Goal: Task Accomplishment & Management: Manage account settings

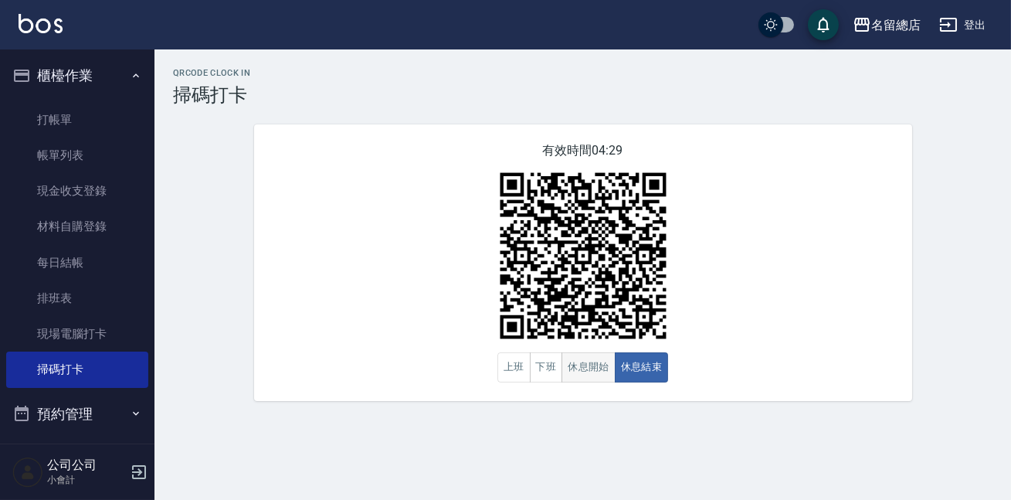
click at [582, 370] on button "休息開始" at bounding box center [589, 367] width 54 height 30
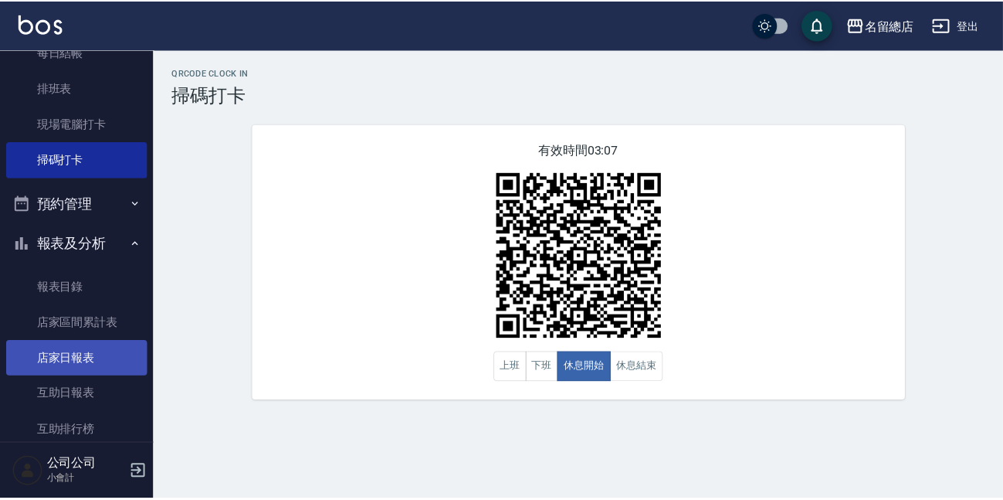
scroll to position [351, 0]
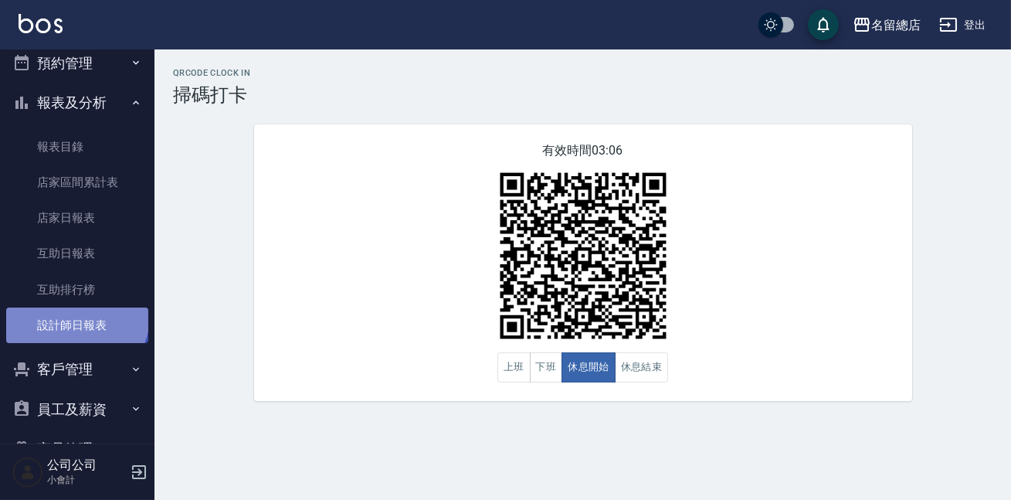
click at [75, 315] on link "設計師日報表" at bounding box center [77, 325] width 142 height 36
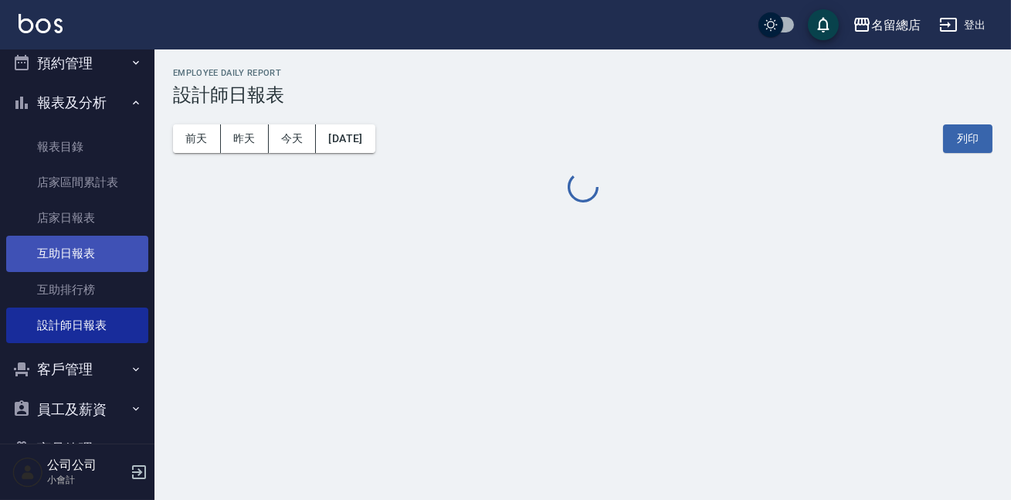
click at [73, 284] on link "互助排行榜" at bounding box center [77, 290] width 142 height 36
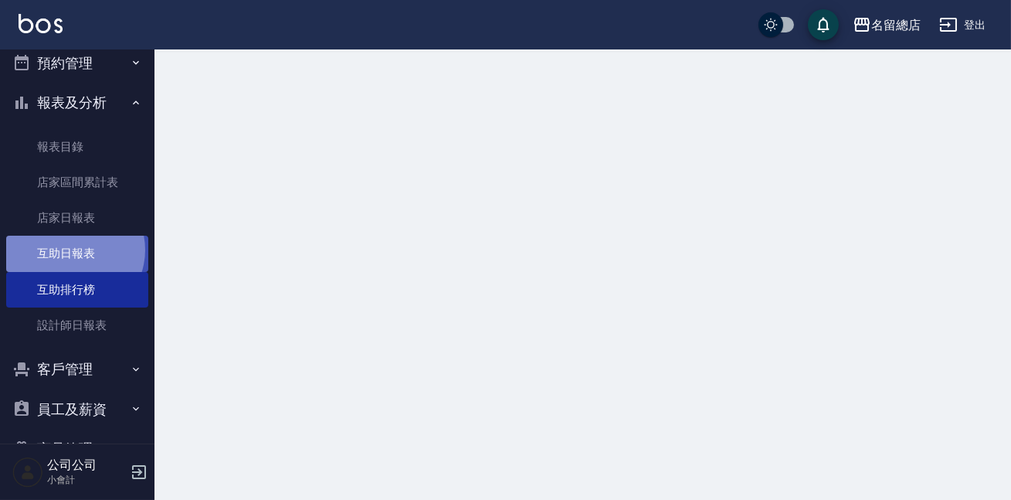
click at [71, 250] on link "互助日報表" at bounding box center [77, 254] width 142 height 36
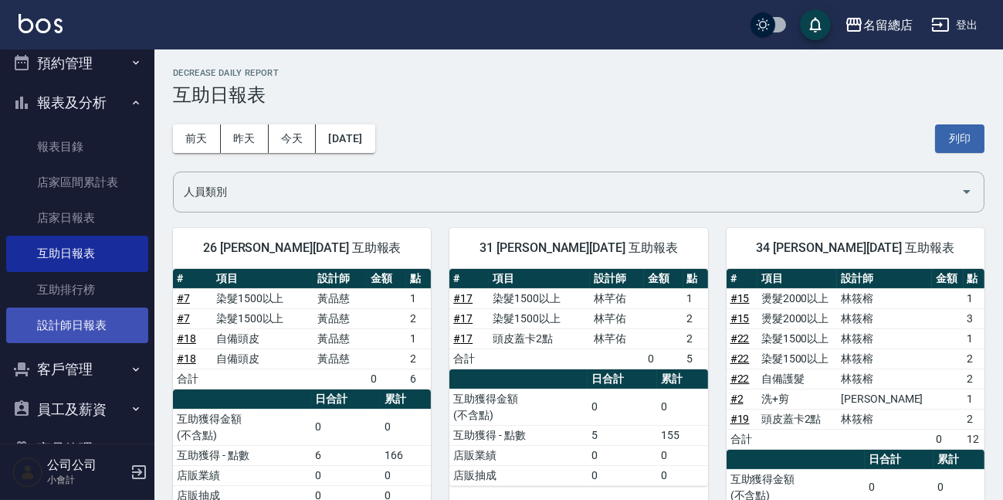
click at [124, 321] on link "設計師日報表" at bounding box center [77, 325] width 142 height 36
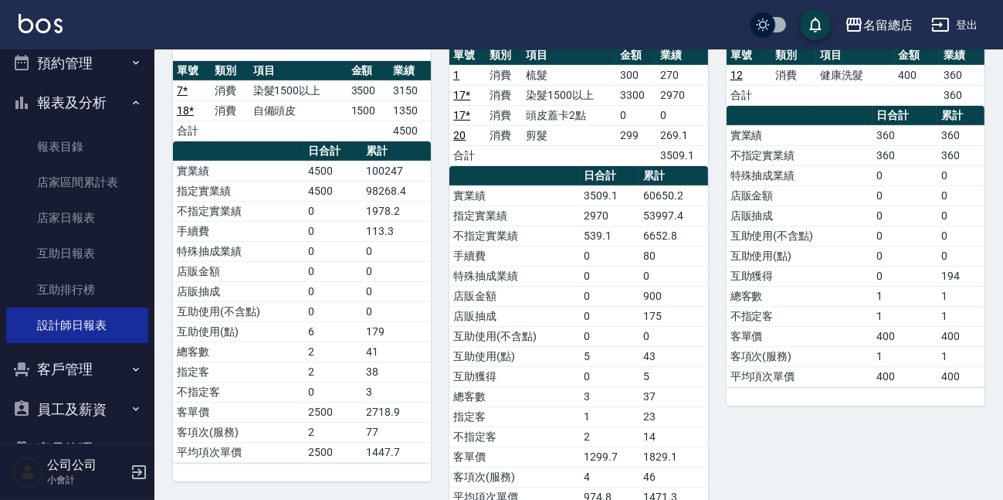
scroll to position [351, 0]
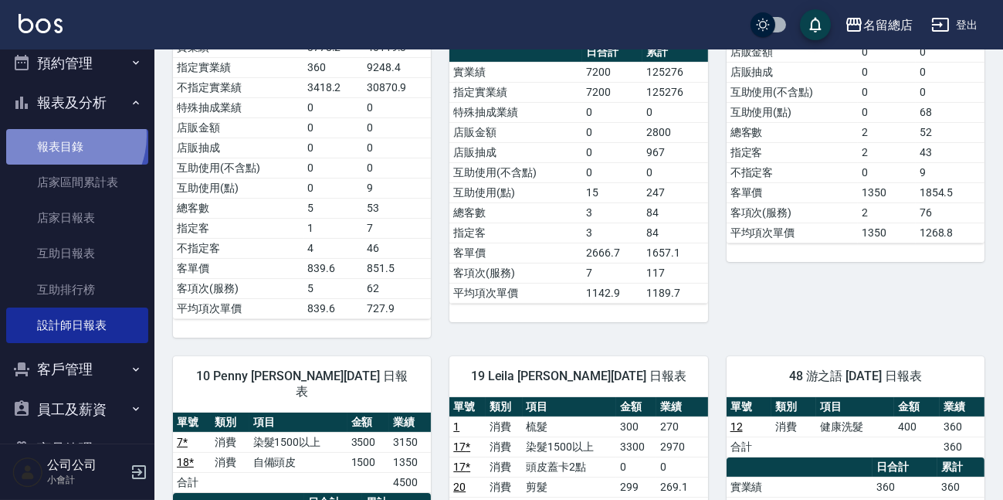
click at [59, 135] on link "報表目錄" at bounding box center [77, 147] width 142 height 36
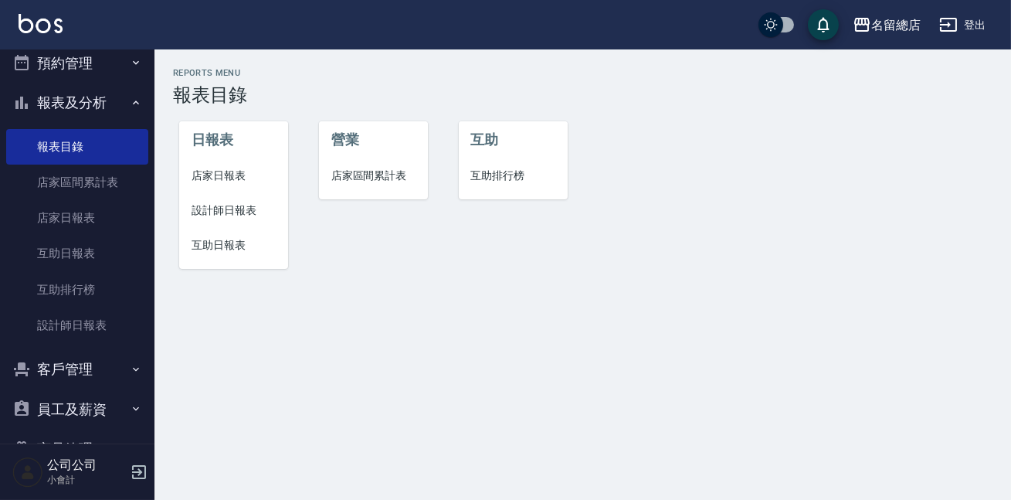
click at [73, 52] on button "預約管理" at bounding box center [77, 63] width 142 height 40
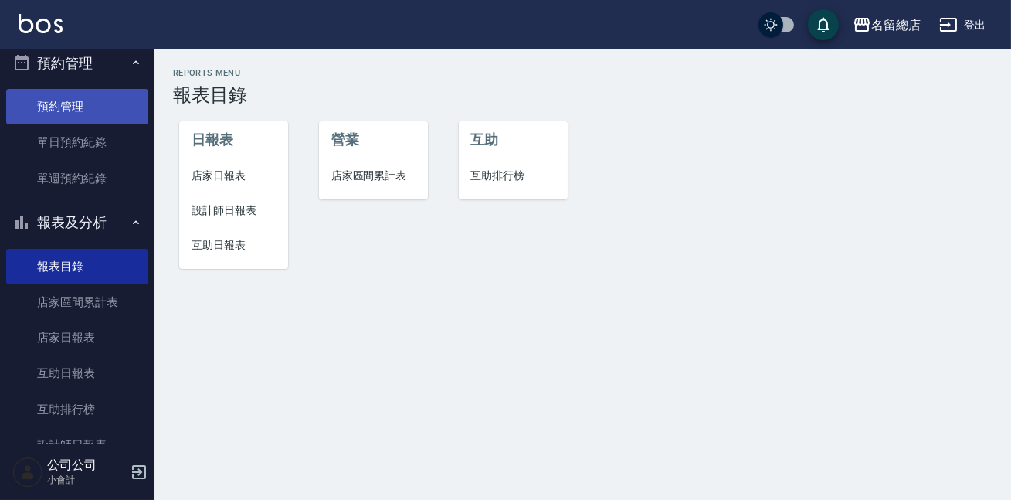
scroll to position [140, 0]
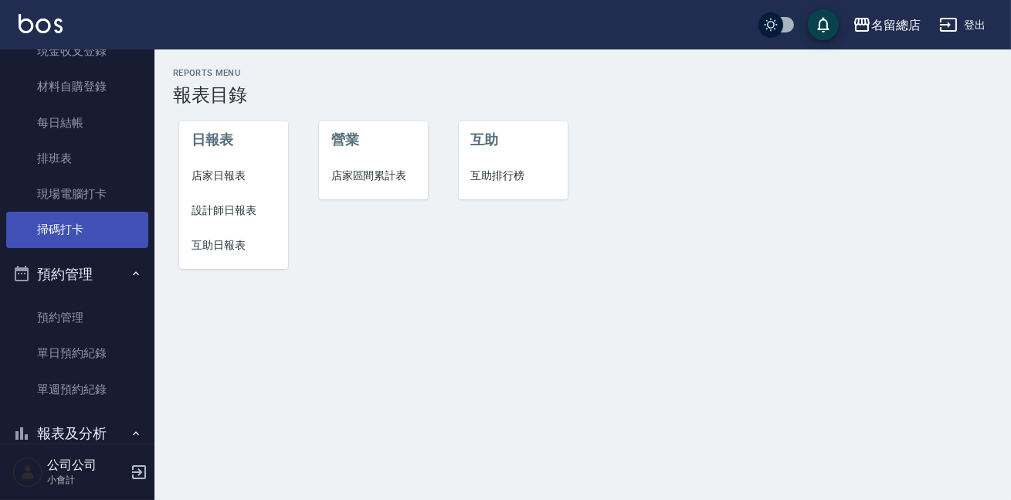
click at [88, 232] on link "掃碼打卡" at bounding box center [77, 230] width 142 height 36
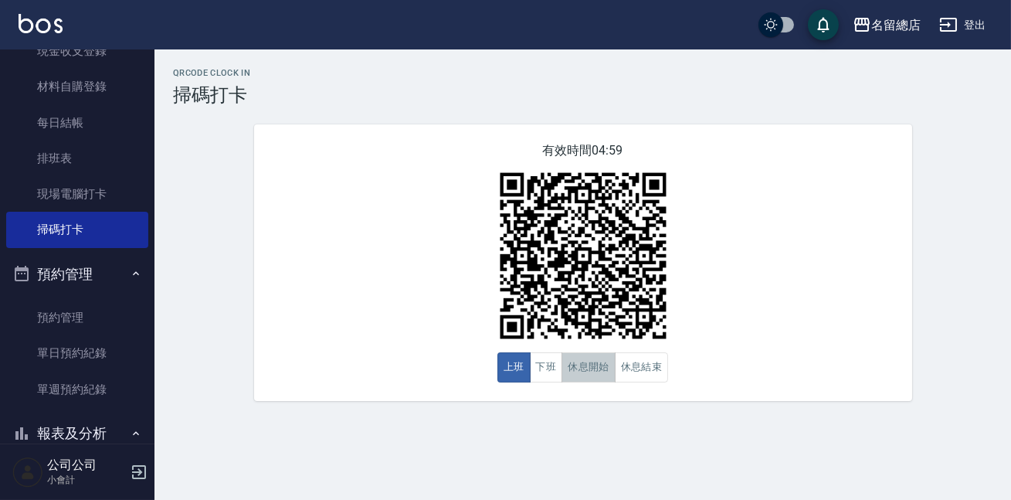
click at [602, 371] on button "休息開始" at bounding box center [589, 367] width 54 height 30
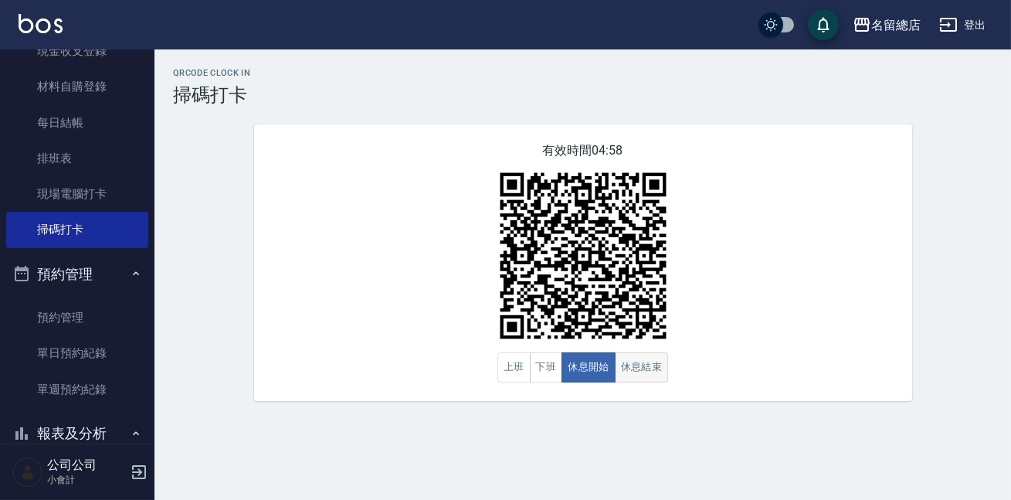
click at [627, 373] on button "休息結束" at bounding box center [642, 367] width 54 height 30
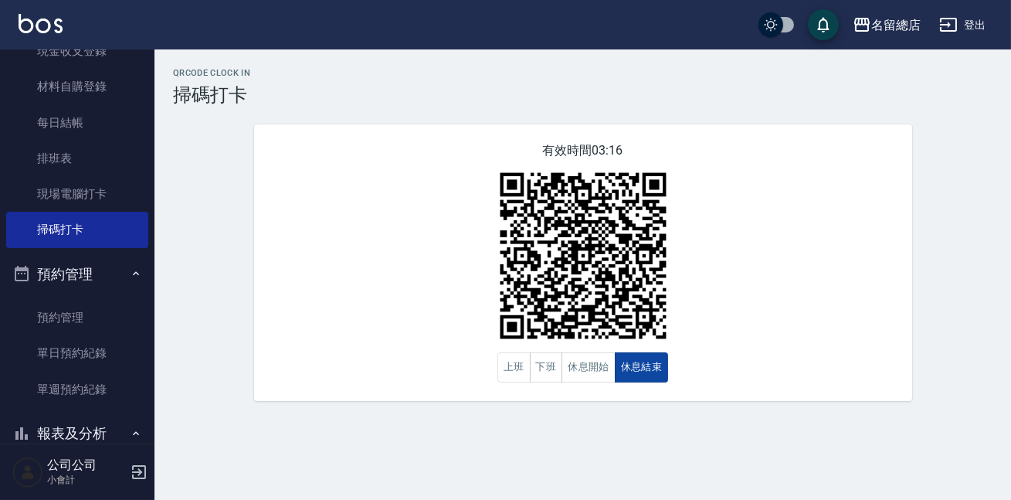
click at [626, 374] on button "休息結束" at bounding box center [642, 367] width 54 height 30
click at [587, 367] on button "休息開始" at bounding box center [589, 367] width 54 height 30
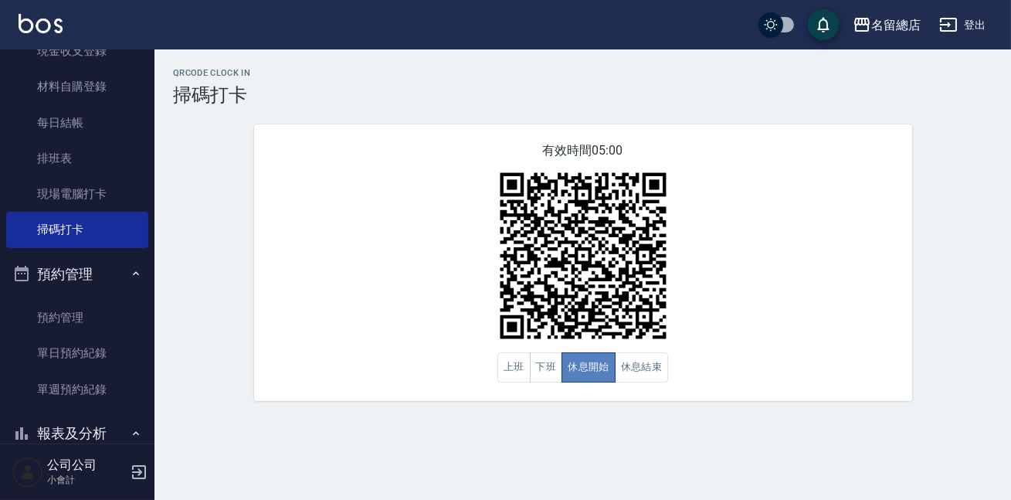
click at [585, 362] on button "休息開始" at bounding box center [589, 367] width 54 height 30
click at [647, 369] on button "休息結束" at bounding box center [642, 367] width 54 height 30
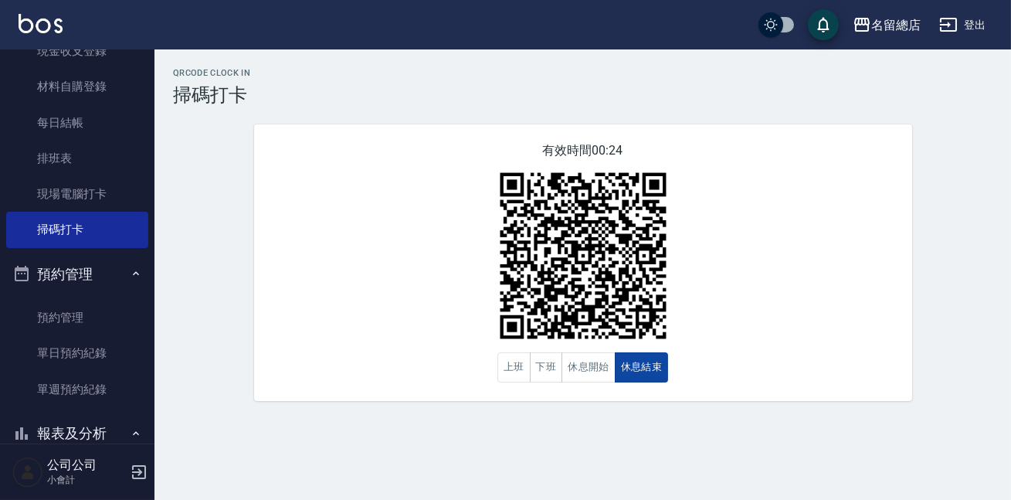
click at [647, 368] on button "休息結束" at bounding box center [642, 367] width 54 height 30
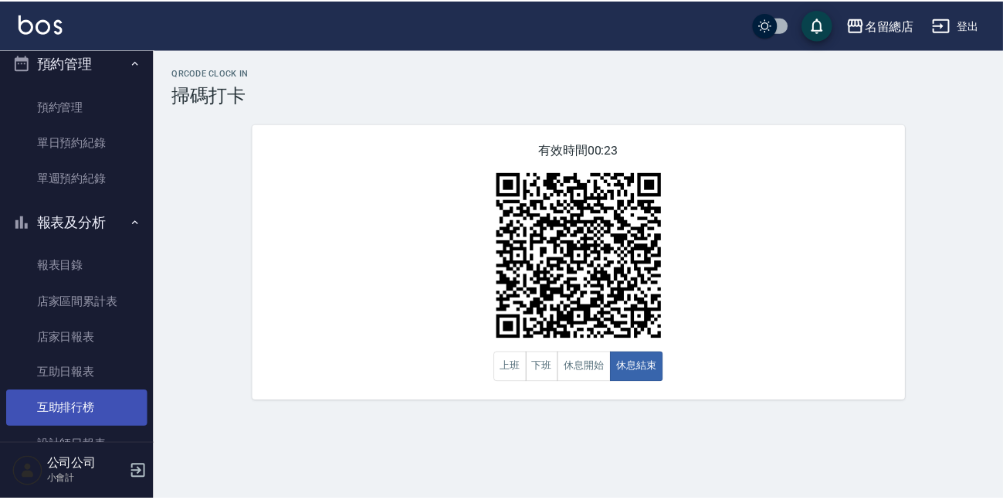
scroll to position [491, 0]
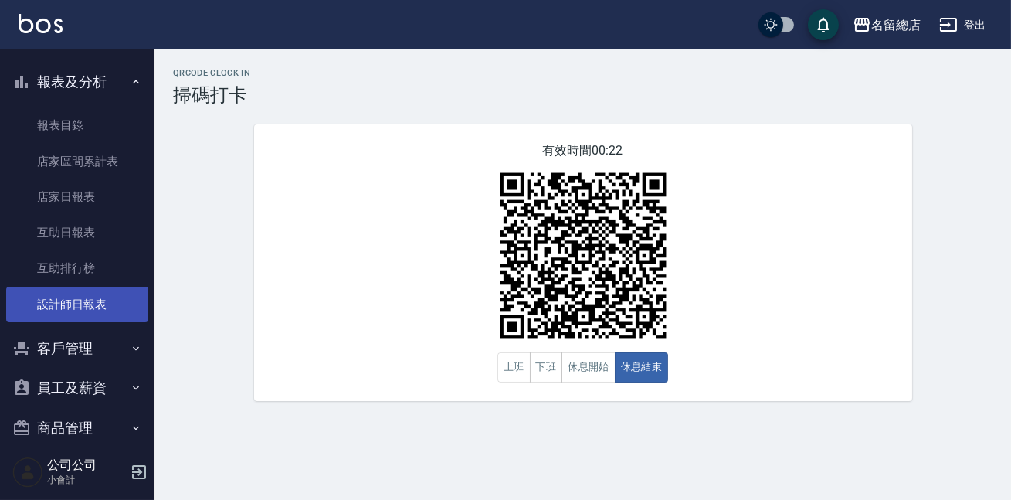
click at [83, 313] on link "設計師日報表" at bounding box center [77, 305] width 142 height 36
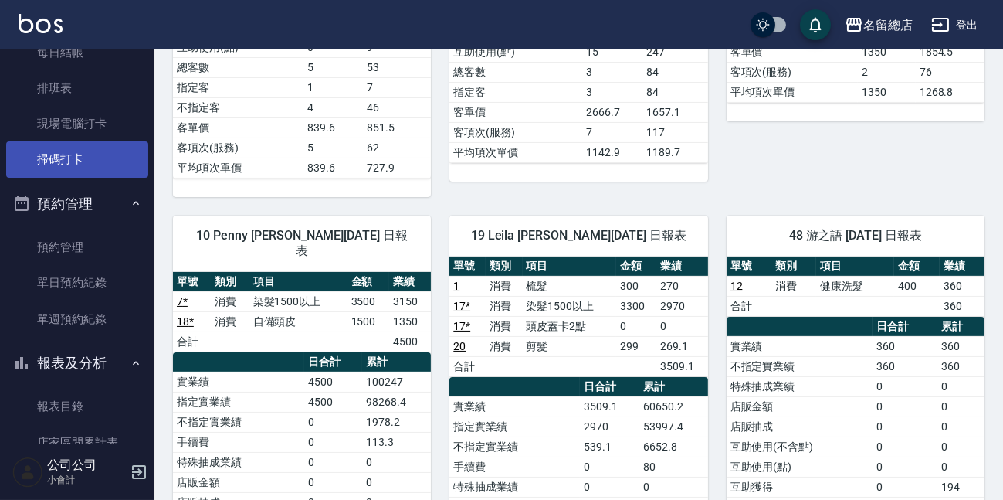
scroll to position [140, 0]
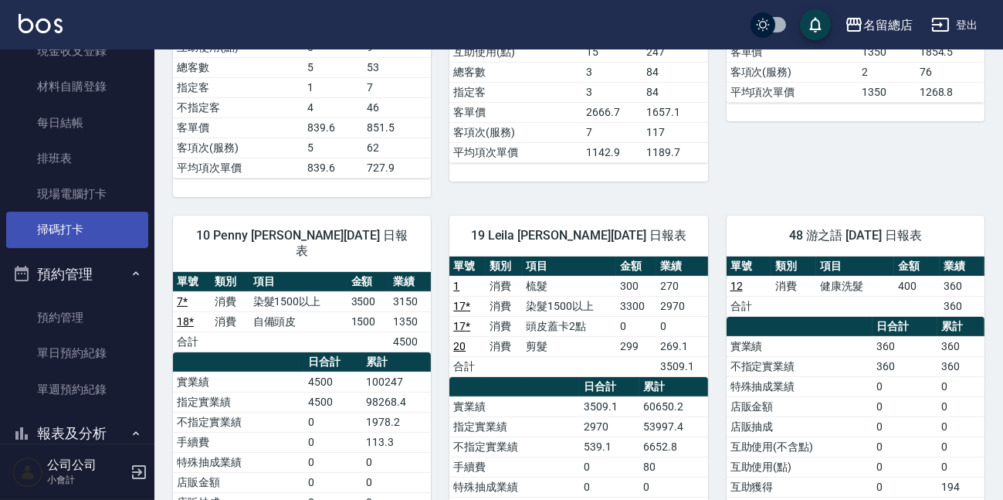
click at [100, 222] on link "掃碼打卡" at bounding box center [77, 230] width 142 height 36
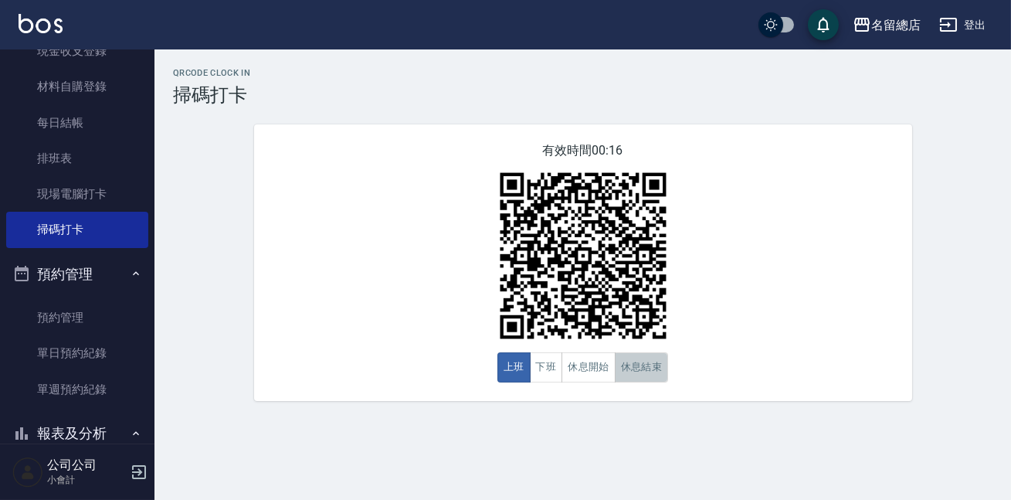
click at [643, 363] on button "休息結束" at bounding box center [642, 367] width 54 height 30
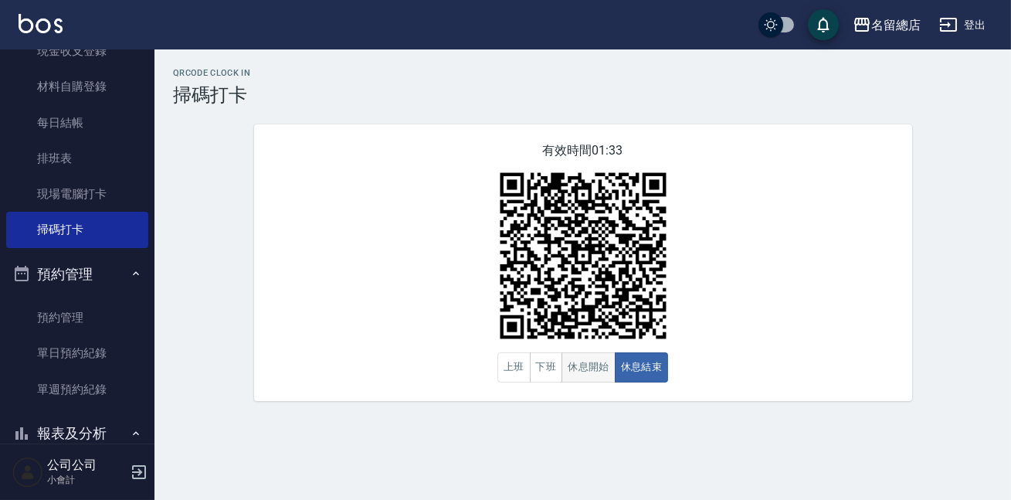
click at [597, 374] on button "休息開始" at bounding box center [589, 367] width 54 height 30
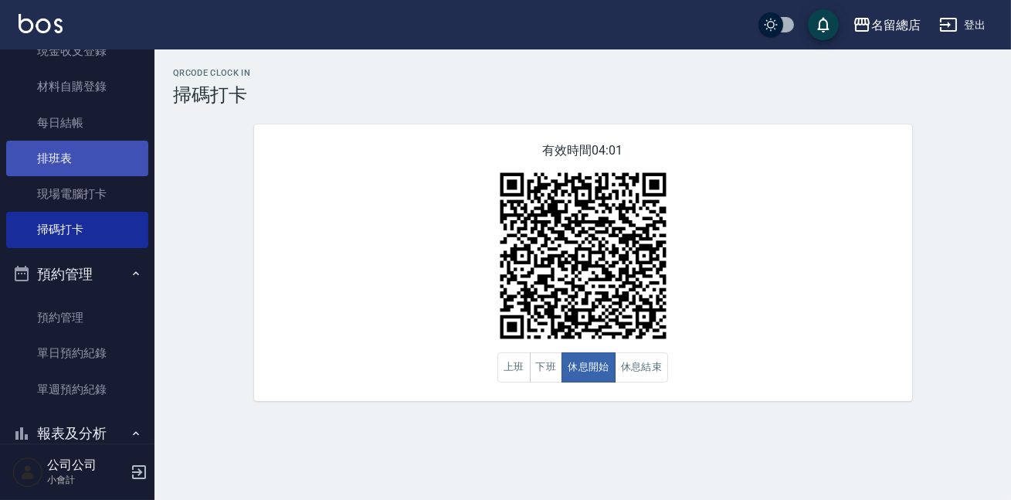
click at [11, 162] on link "排班表" at bounding box center [77, 159] width 142 height 36
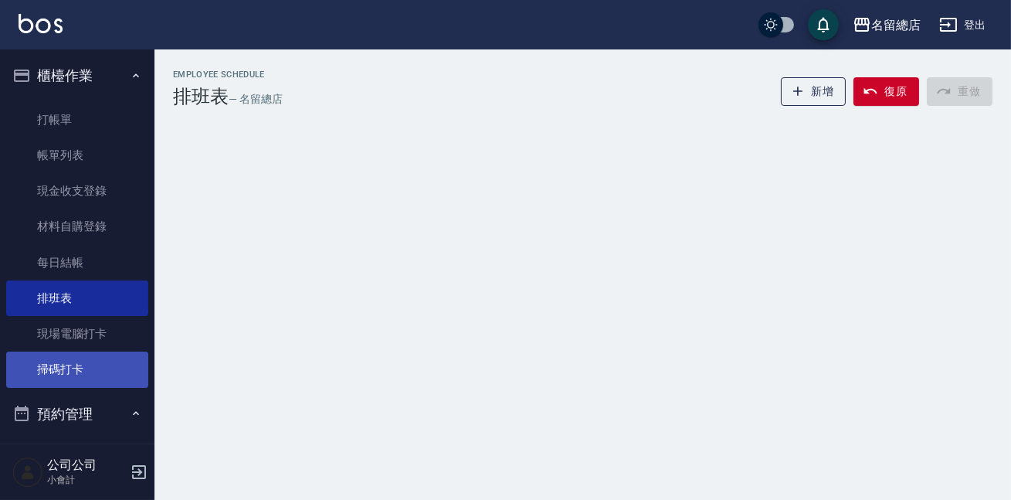
click at [69, 374] on link "掃碼打卡" at bounding box center [77, 369] width 142 height 36
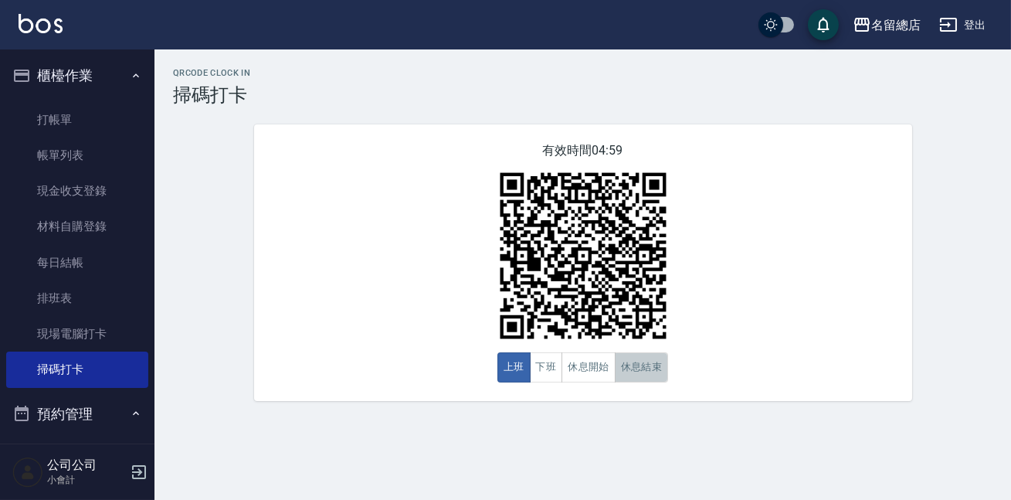
click at [619, 368] on button "休息結束" at bounding box center [642, 367] width 54 height 30
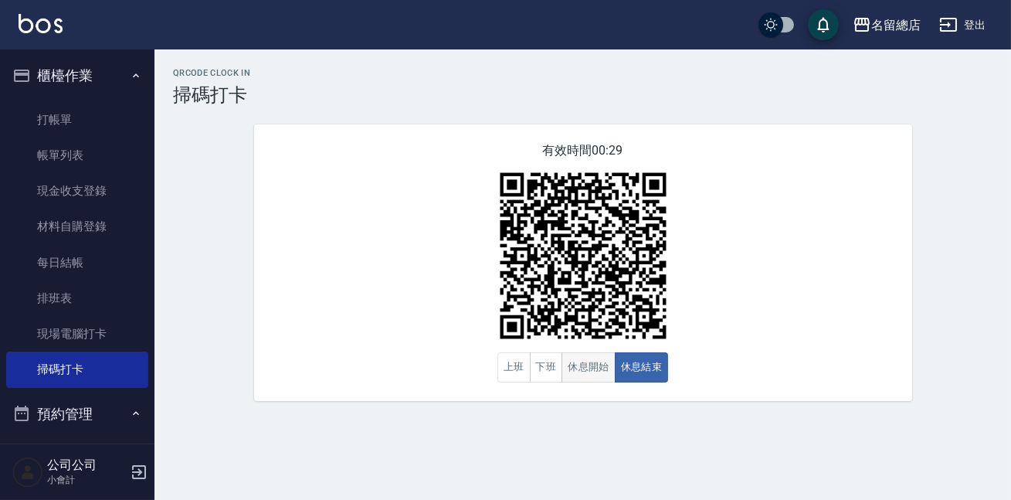
click at [596, 382] on button "休息開始" at bounding box center [589, 367] width 54 height 30
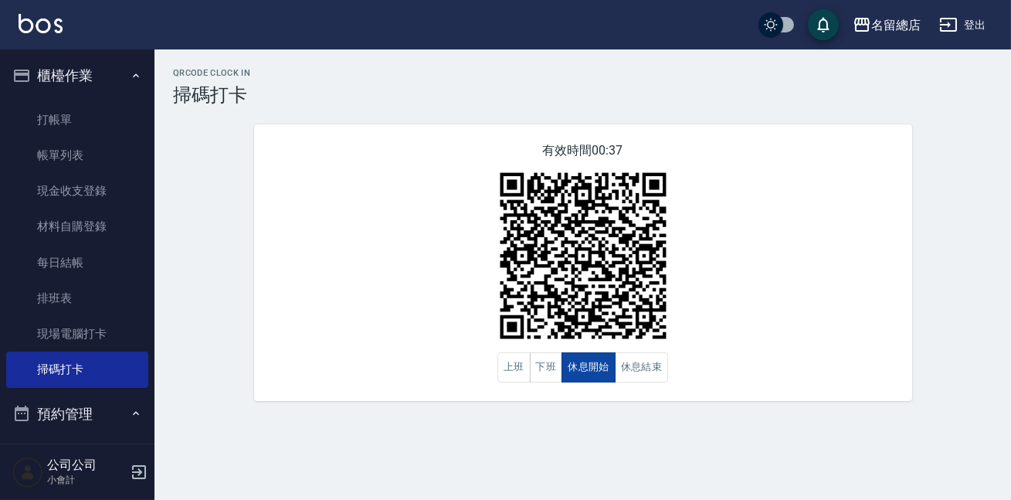
click at [606, 382] on button "休息開始" at bounding box center [589, 367] width 54 height 30
click at [637, 372] on button "休息結束" at bounding box center [642, 367] width 54 height 30
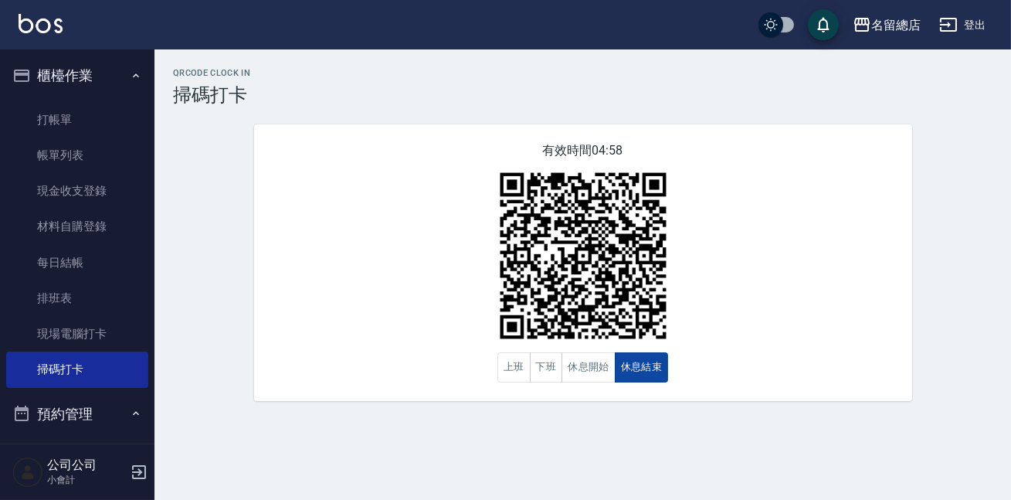
drag, startPoint x: 637, startPoint y: 379, endPoint x: 680, endPoint y: 412, distance: 54.5
click at [680, 412] on div "QRcode Clock In 掃碼打卡 有效時間 04:58 上班 下班 休息開始 休息結束" at bounding box center [582, 234] width 857 height 370
click at [648, 364] on button "休息結束" at bounding box center [642, 367] width 54 height 30
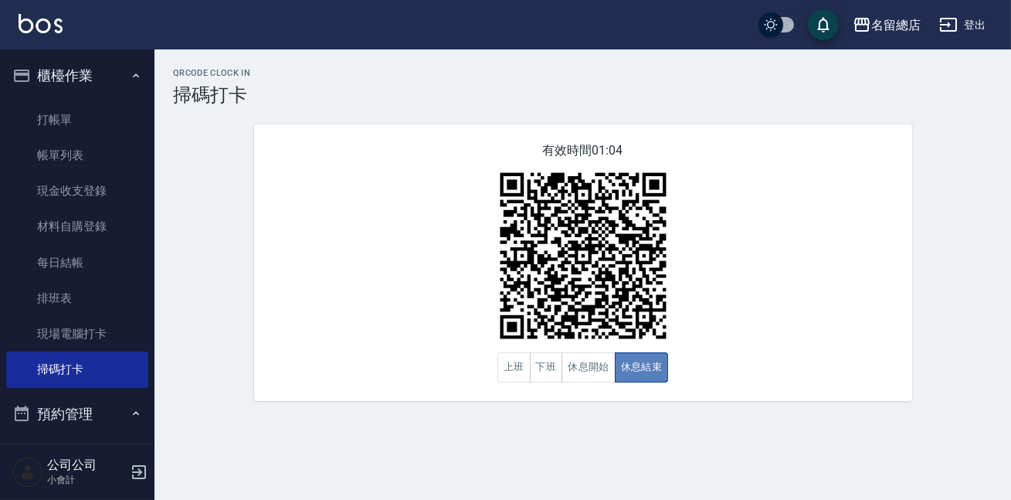
click at [648, 365] on button "休息結束" at bounding box center [642, 367] width 54 height 30
click at [608, 366] on button "休息開始" at bounding box center [589, 367] width 54 height 30
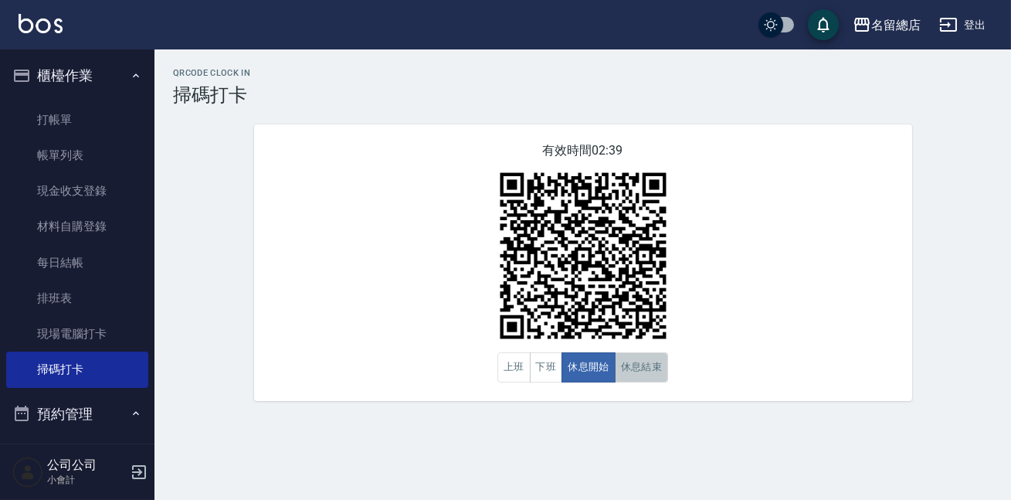
click at [654, 380] on button "休息結束" at bounding box center [642, 367] width 54 height 30
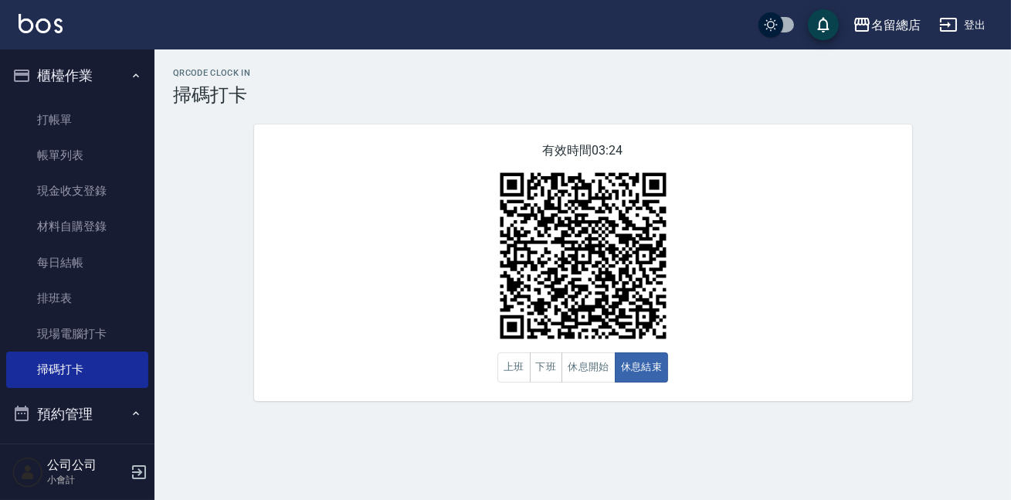
click at [1010, 328] on div "QRcode Clock In 掃碼打卡 有效時間 03:24 上班 下班 休息開始 休息結束" at bounding box center [582, 234] width 857 height 333
click at [549, 385] on div "有效時間 03:22 上班 下班 休息開始 休息結束" at bounding box center [583, 262] width 658 height 277
click at [549, 371] on button "下班" at bounding box center [546, 367] width 33 height 30
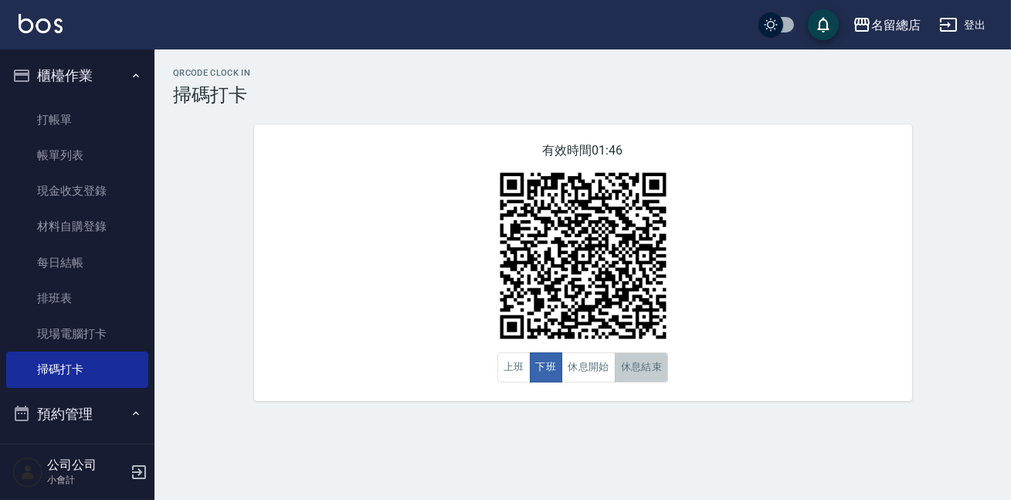
drag, startPoint x: 658, startPoint y: 371, endPoint x: 640, endPoint y: 370, distance: 18.6
click at [656, 372] on button "休息結束" at bounding box center [642, 367] width 54 height 30
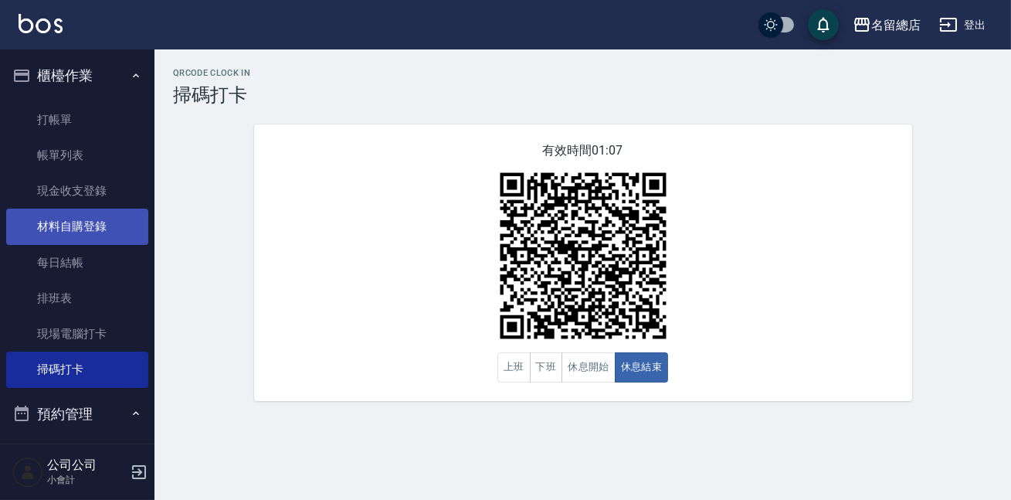
click at [73, 216] on link "材料自購登錄" at bounding box center [77, 227] width 142 height 36
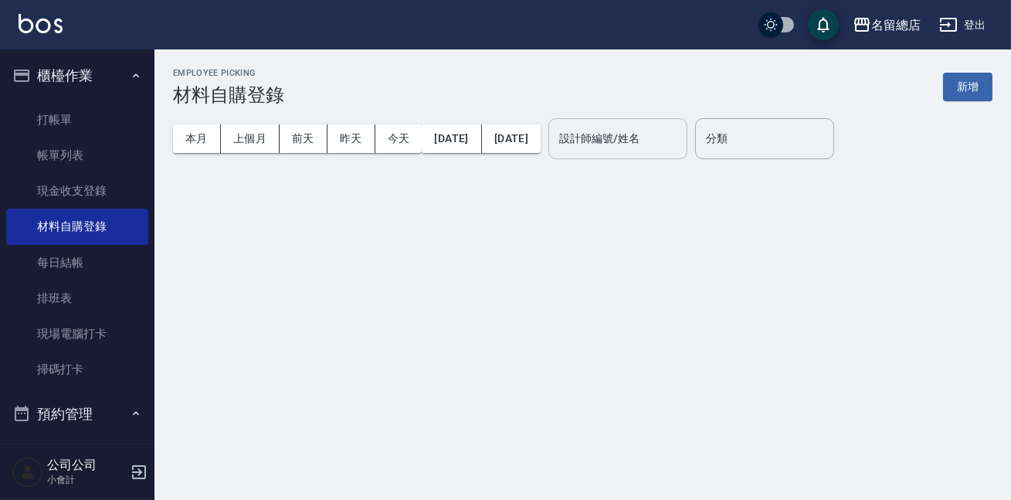
click at [681, 127] on input "設計師編號/姓名" at bounding box center [617, 138] width 125 height 27
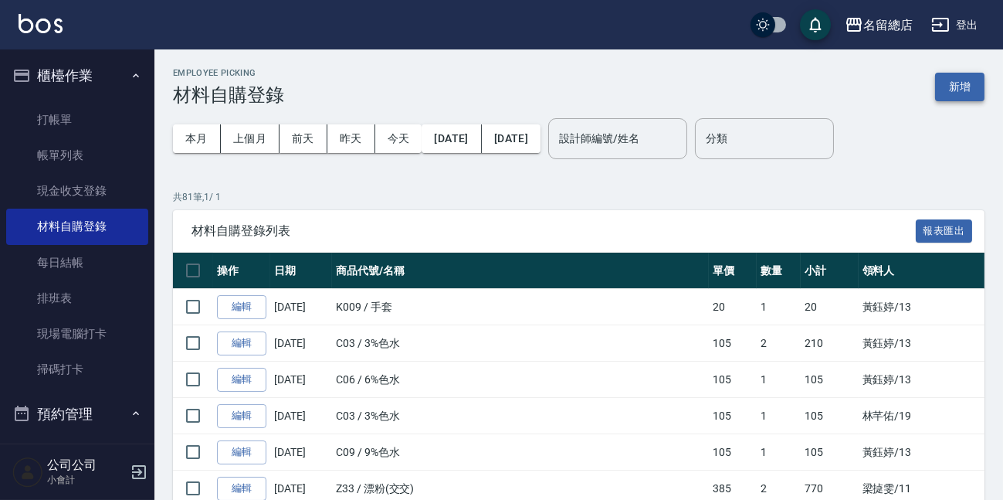
click at [982, 81] on button "新增" at bounding box center [959, 87] width 49 height 29
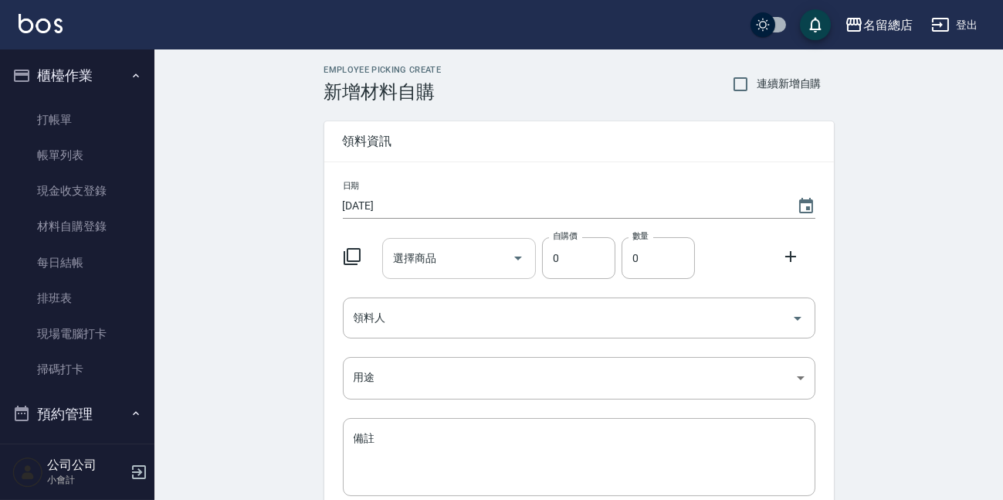
click at [427, 255] on div "選擇商品 選擇商品" at bounding box center [459, 258] width 154 height 41
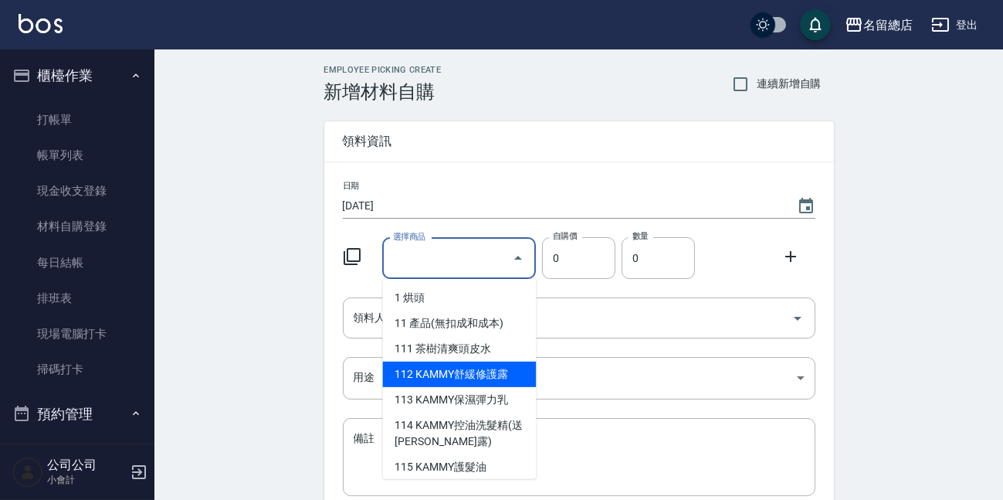
click at [445, 253] on input "選擇商品" at bounding box center [447, 258] width 117 height 27
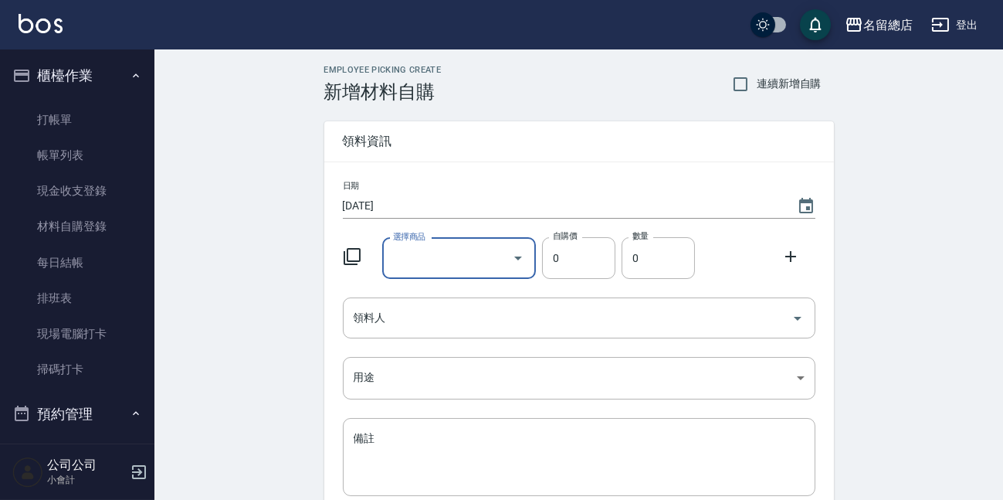
click at [445, 258] on input "選擇商品" at bounding box center [447, 258] width 117 height 27
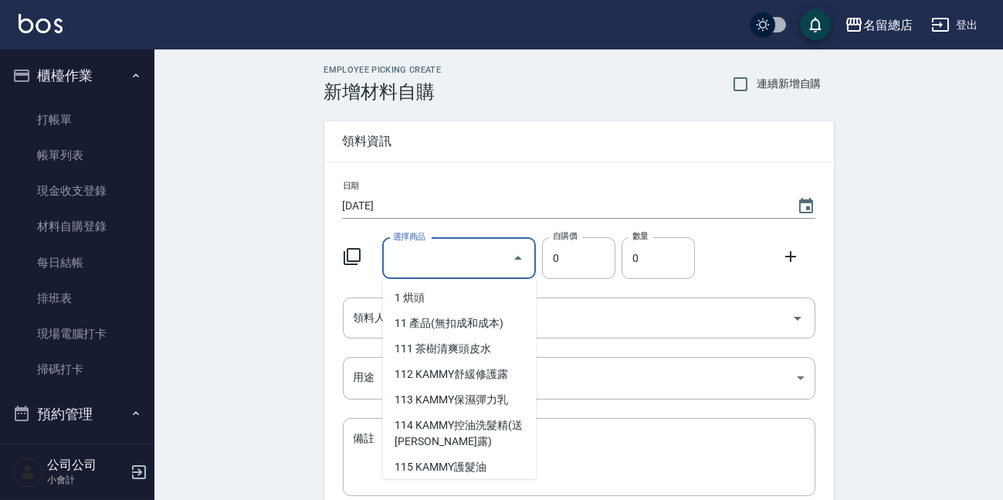
scroll to position [140, 0]
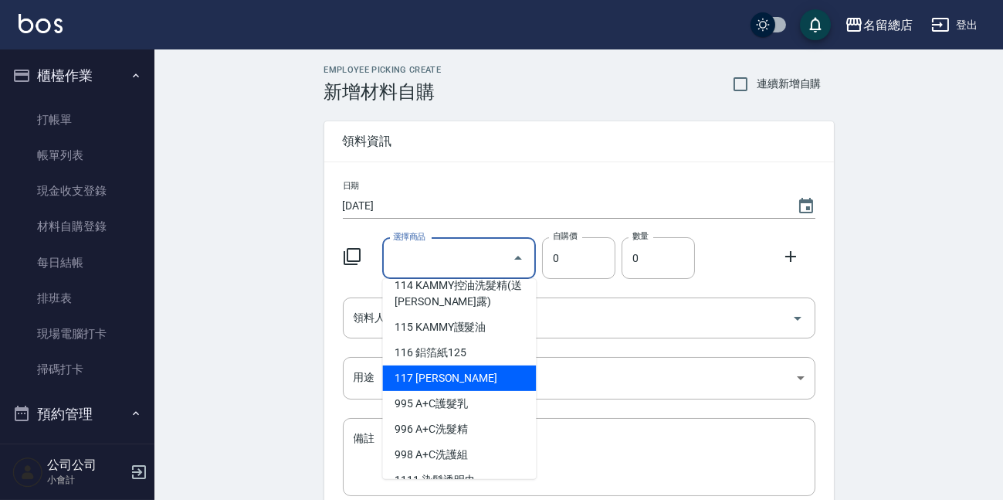
click at [263, 372] on div "Employee Picking Create 新增材料自購 連續新增自購 領料資訊 日期 2025/09/14 選擇商品 選擇商品 自購價 0 自購價 數量…" at bounding box center [578, 342] width 849 height 587
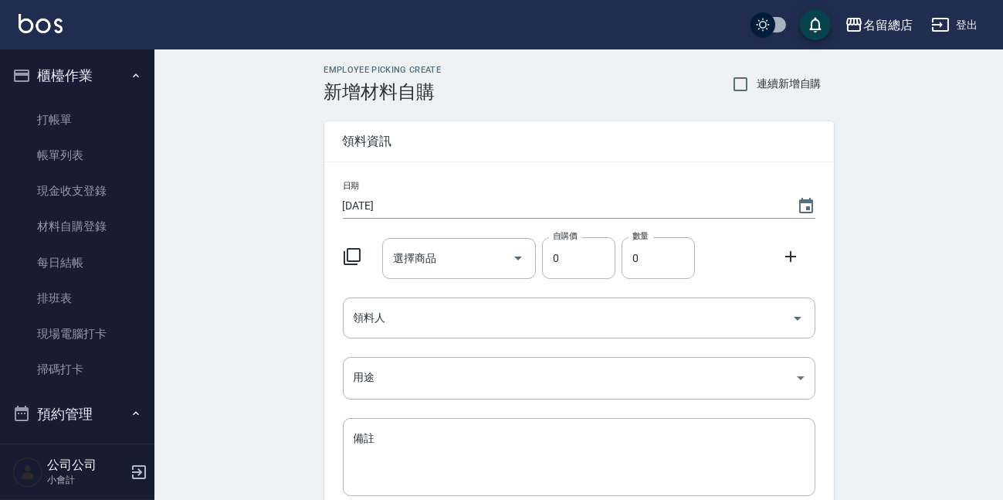
scroll to position [70, 0]
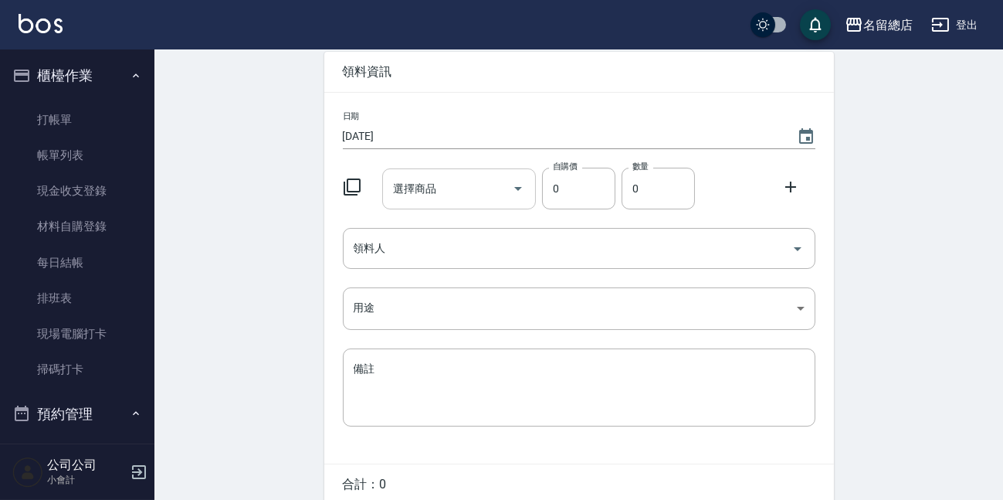
click at [458, 193] on input "選擇商品" at bounding box center [447, 188] width 117 height 27
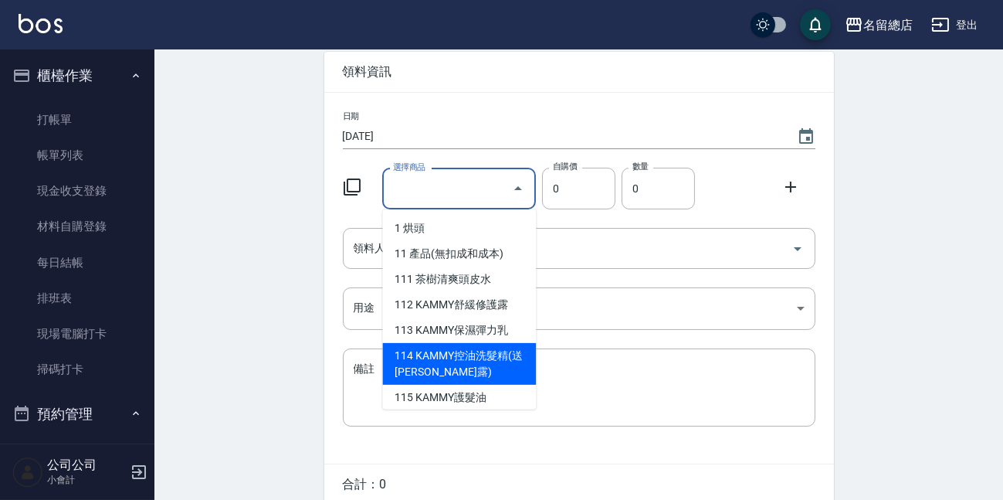
scroll to position [140, 0]
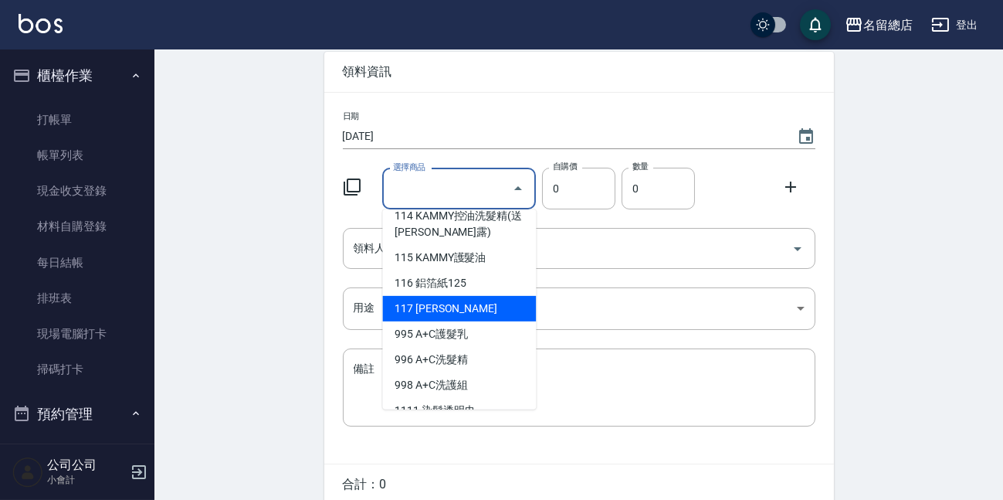
click at [247, 274] on div "Employee Picking Create 新增材料自購 連續新增自購 領料資訊 日期 2025/09/14 選擇商品 選擇商品 自購價 0 自購價 數量…" at bounding box center [578, 273] width 849 height 587
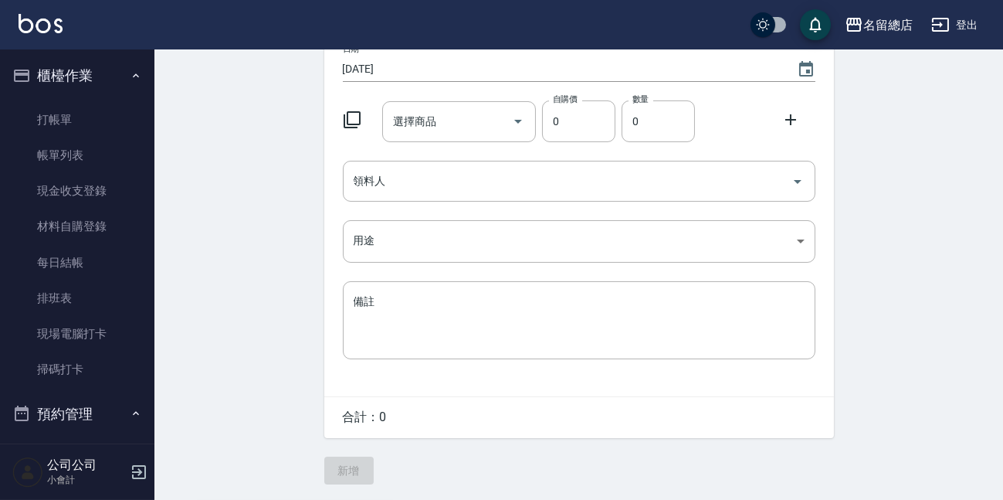
scroll to position [67, 0]
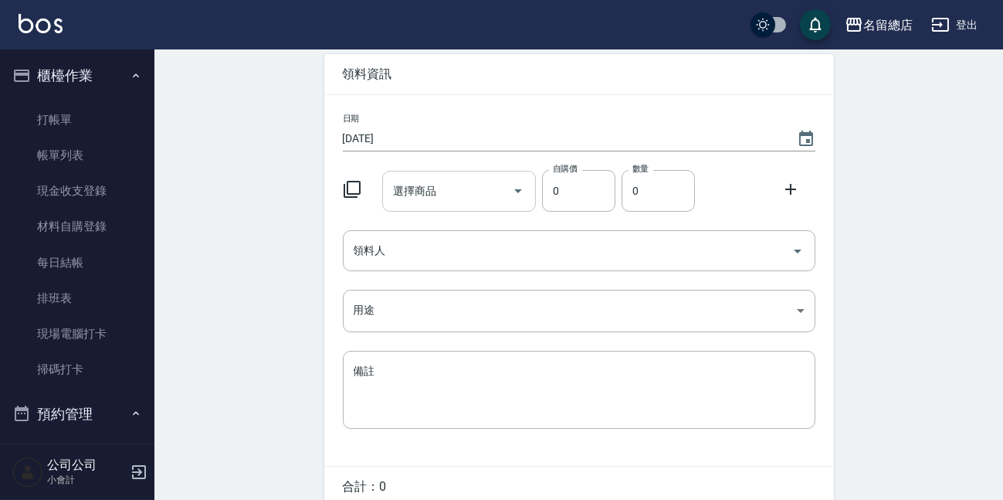
click at [475, 208] on div "選擇商品" at bounding box center [459, 191] width 154 height 41
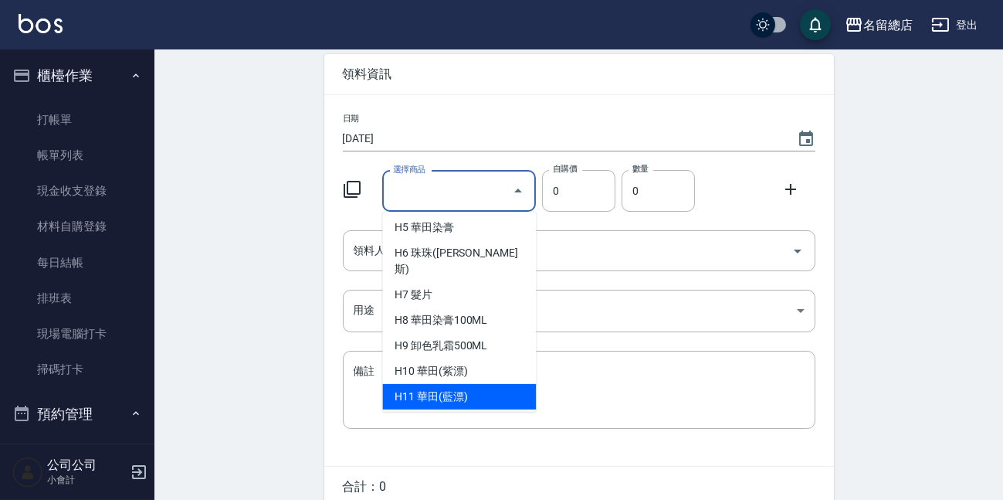
scroll to position [2949, 0]
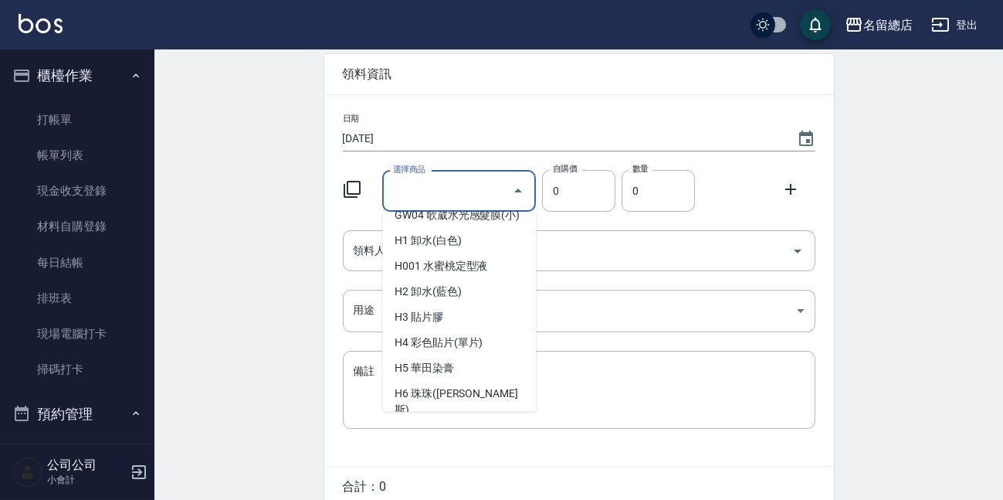
click at [463, 423] on li "H7 髮片" at bounding box center [459, 435] width 154 height 25
type input "髮片"
type input "1"
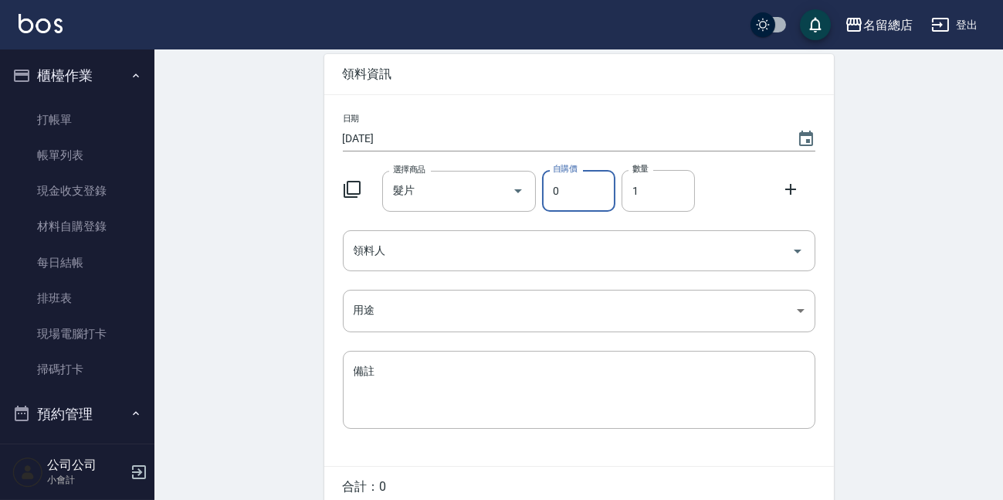
click at [594, 192] on input "0" at bounding box center [578, 191] width 73 height 42
type input "6000"
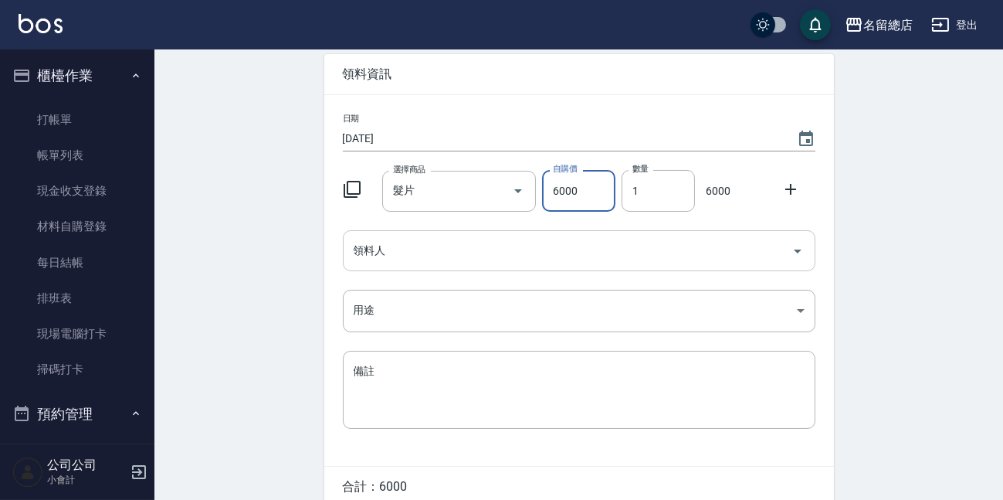
click at [514, 256] on input "領料人" at bounding box center [568, 250] width 436 height 27
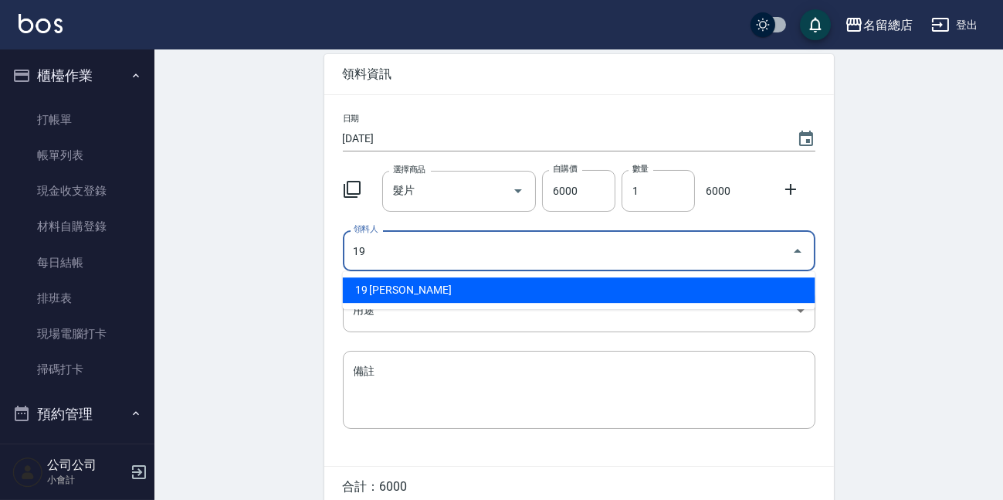
type input "19 林芊佑"
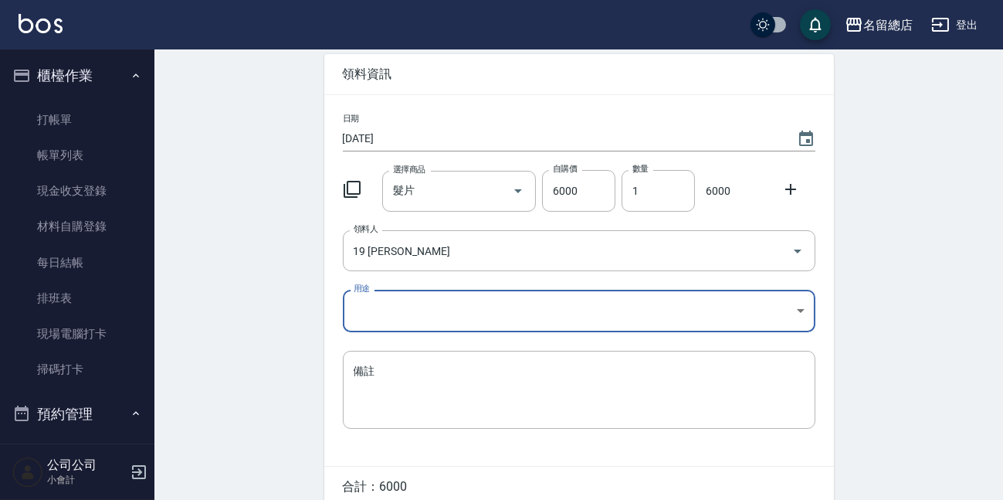
click at [487, 319] on body "名留總店 登出 櫃檯作業 打帳單 帳單列表 現金收支登錄 材料自購登錄 每日結帳 排班表 現場電腦打卡 掃碼打卡 預約管理 預約管理 單日預約紀錄 單週預約紀…" at bounding box center [501, 251] width 1003 height 637
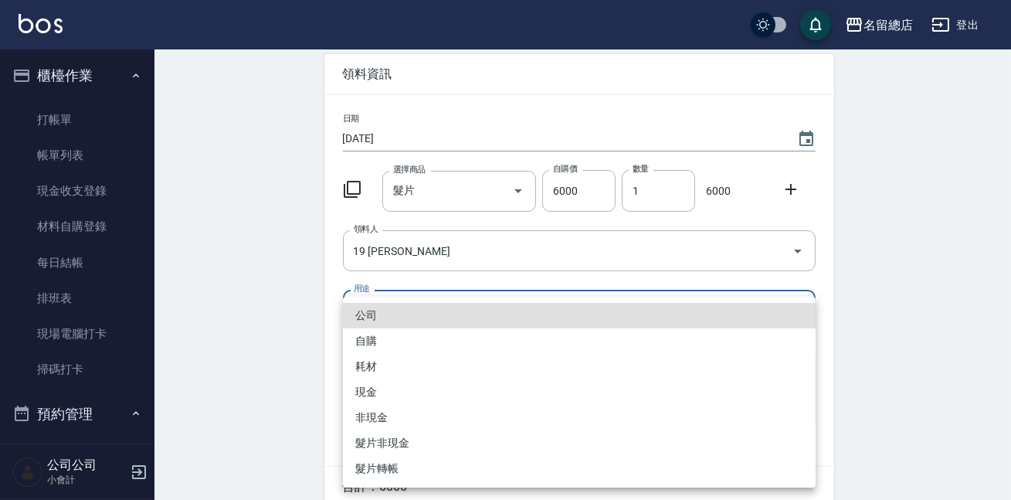
click at [385, 339] on li "自購" at bounding box center [579, 340] width 473 height 25
type input "自購"
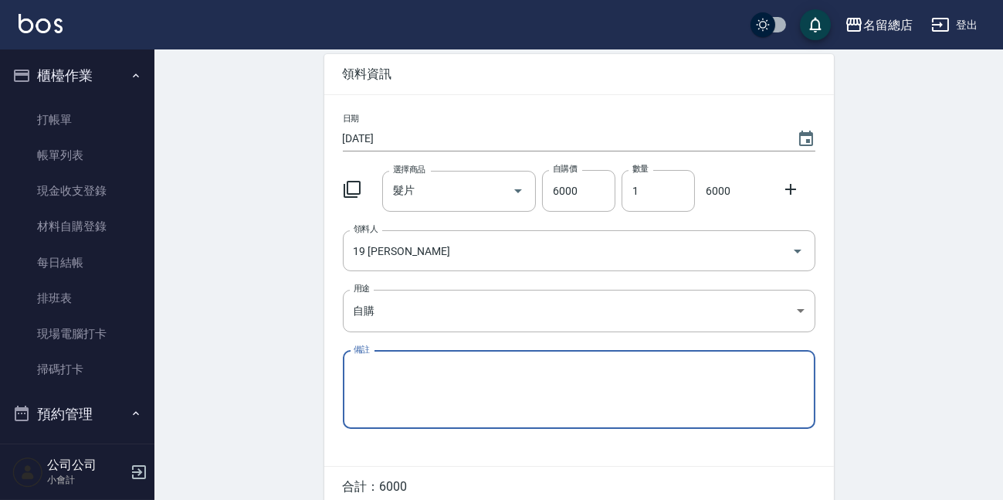
click at [432, 407] on textarea "備註" at bounding box center [579, 389] width 451 height 53
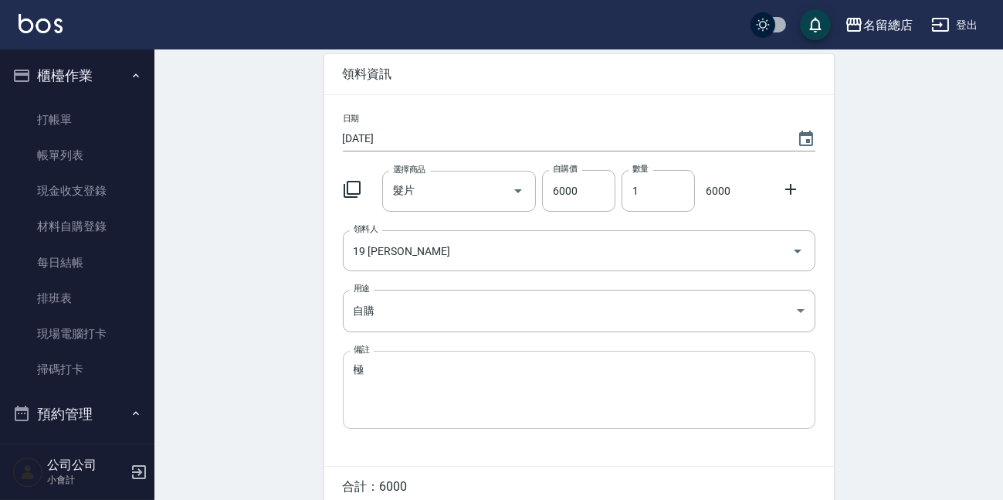
click at [460, 372] on textarea "極" at bounding box center [579, 389] width 451 height 53
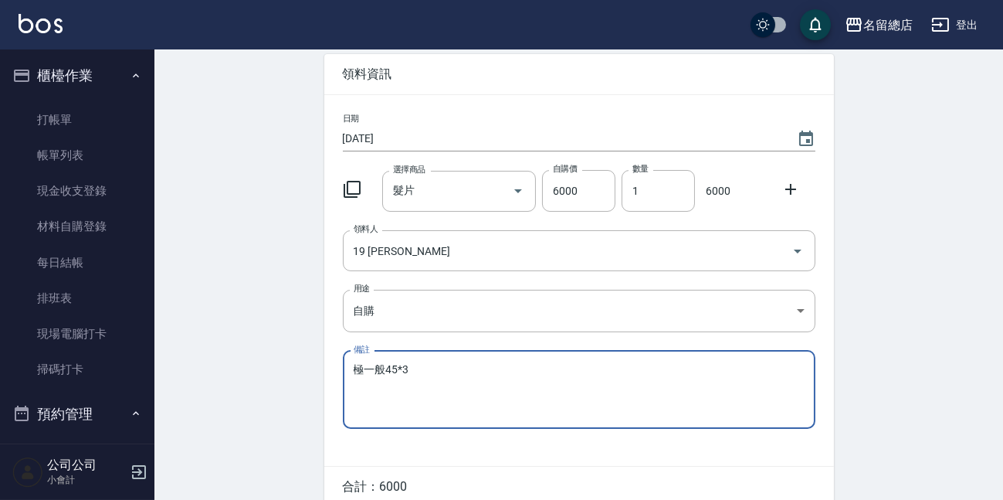
type textarea "極一般45*3"
click at [270, 354] on div "Employee Picking Create 新增材料自購 連續新增自購 領料資訊 日期 2025/09/14 選擇商品 髮片 選擇商品 自購價 6000 …" at bounding box center [578, 275] width 849 height 587
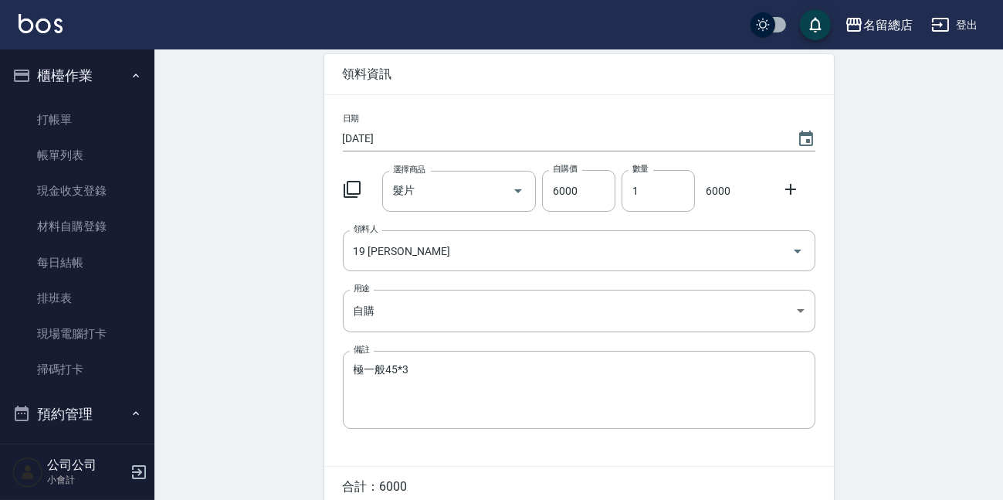
scroll to position [138, 0]
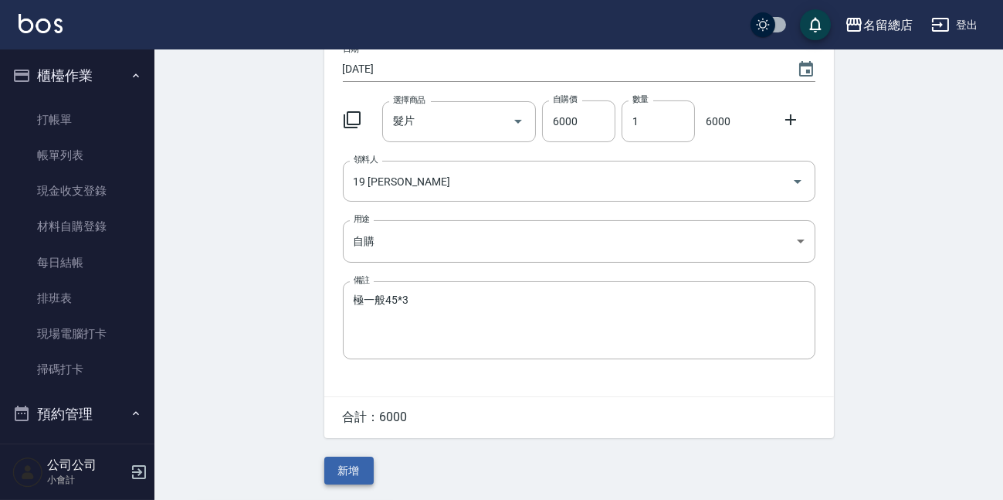
click at [334, 477] on button "新增" at bounding box center [348, 471] width 49 height 29
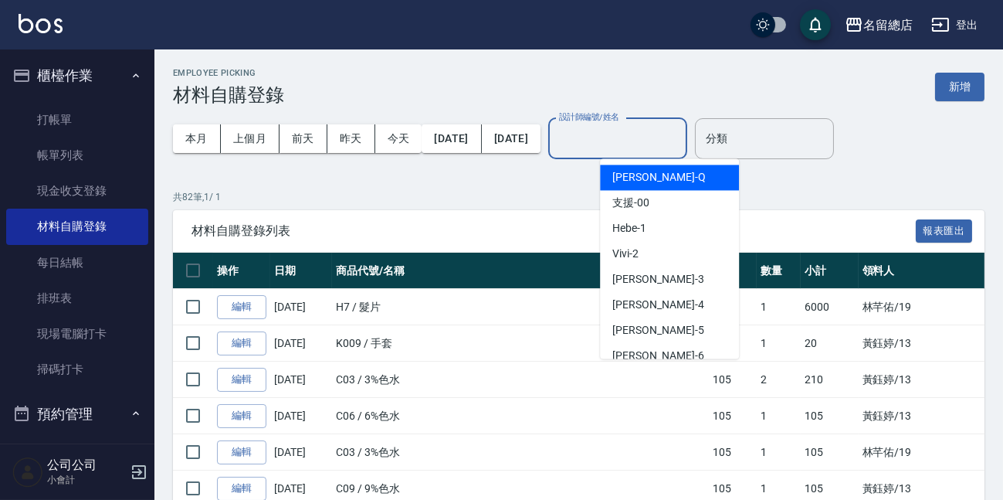
drag, startPoint x: 672, startPoint y: 142, endPoint x: 623, endPoint y: 158, distance: 51.1
click at [672, 144] on input "設計師編號/姓名" at bounding box center [617, 138] width 125 height 27
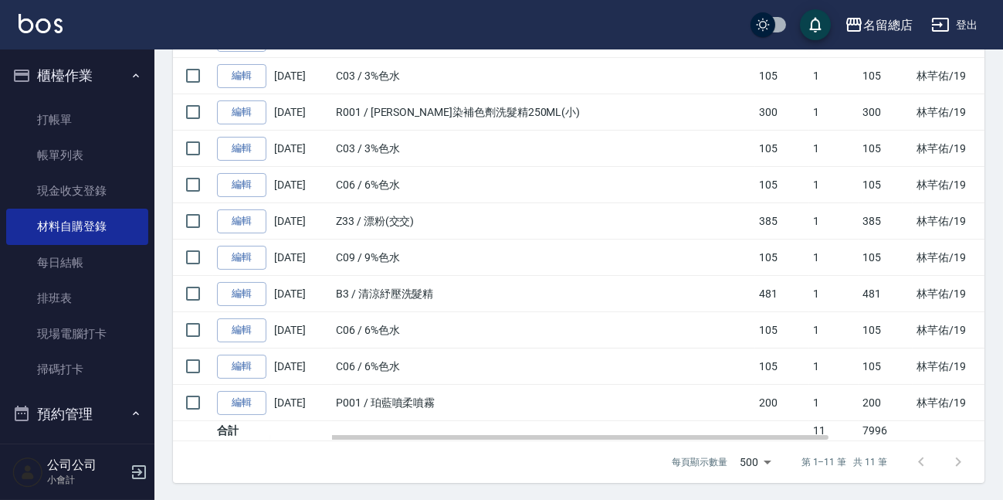
scroll to position [56, 0]
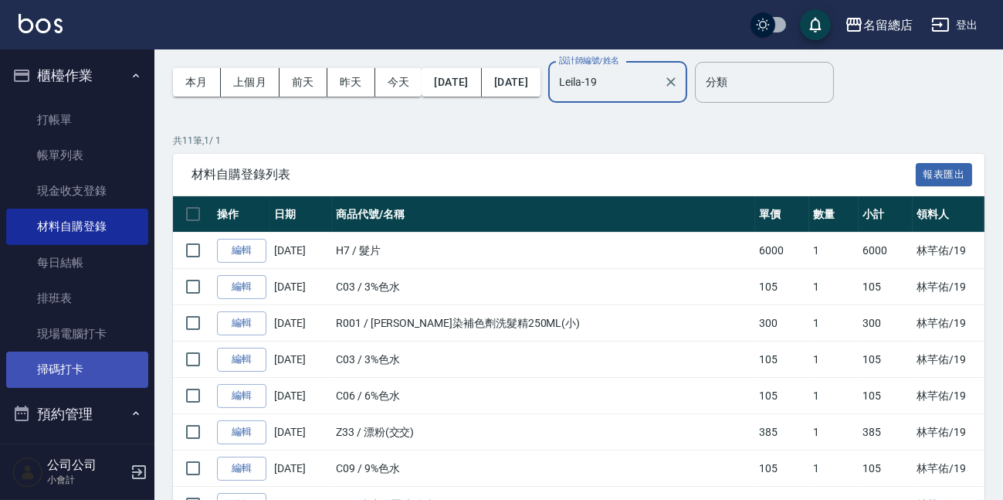
type input "Leila-19"
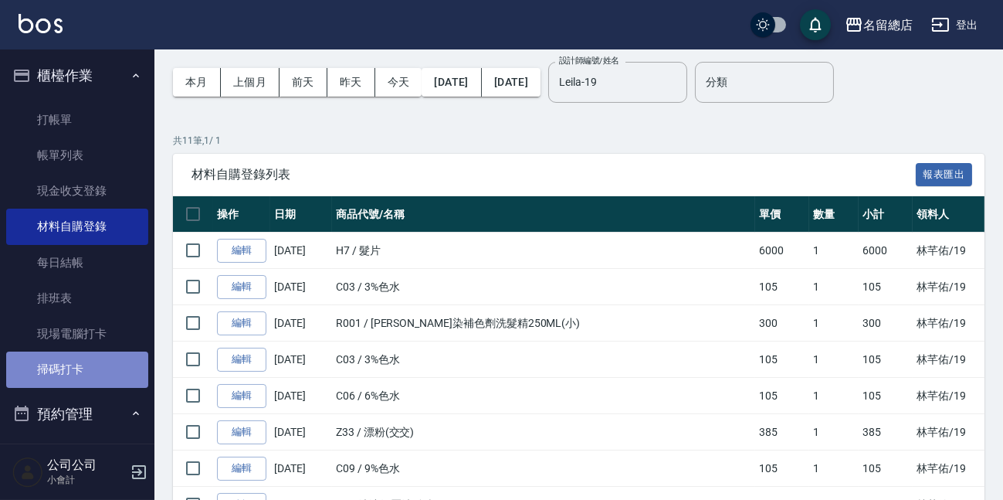
click at [77, 351] on link "掃碼打卡" at bounding box center [77, 369] width 142 height 36
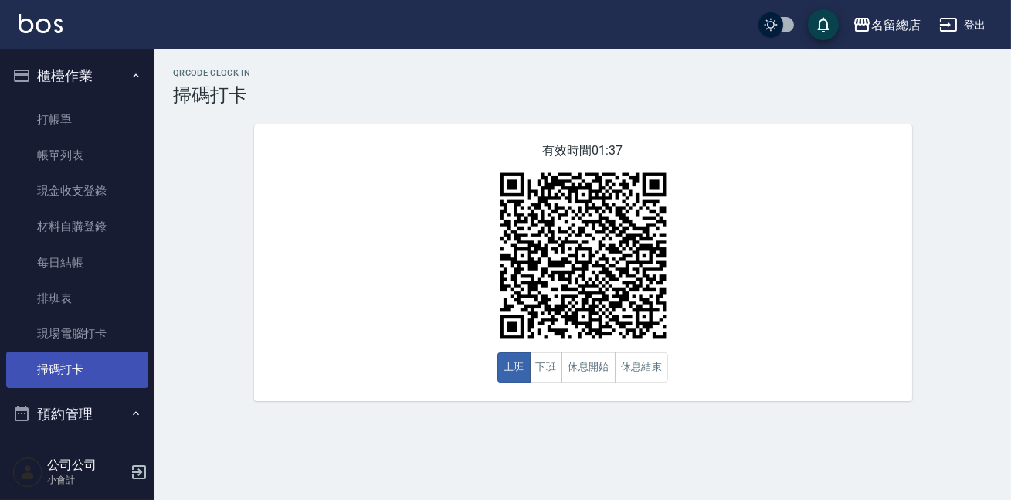
click at [77, 351] on link "掃碼打卡" at bounding box center [77, 369] width 142 height 36
click at [537, 368] on button "下班" at bounding box center [546, 367] width 33 height 30
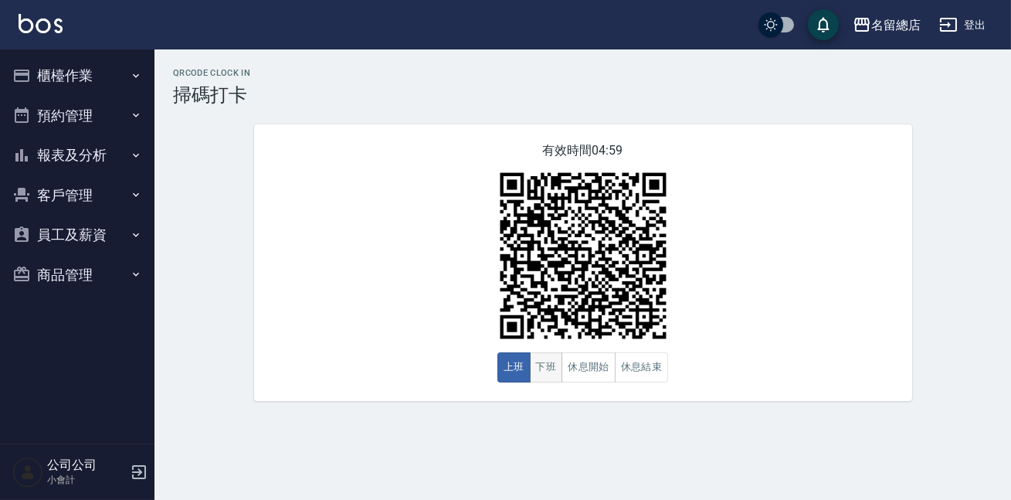
click at [545, 365] on button "下班" at bounding box center [546, 367] width 33 height 30
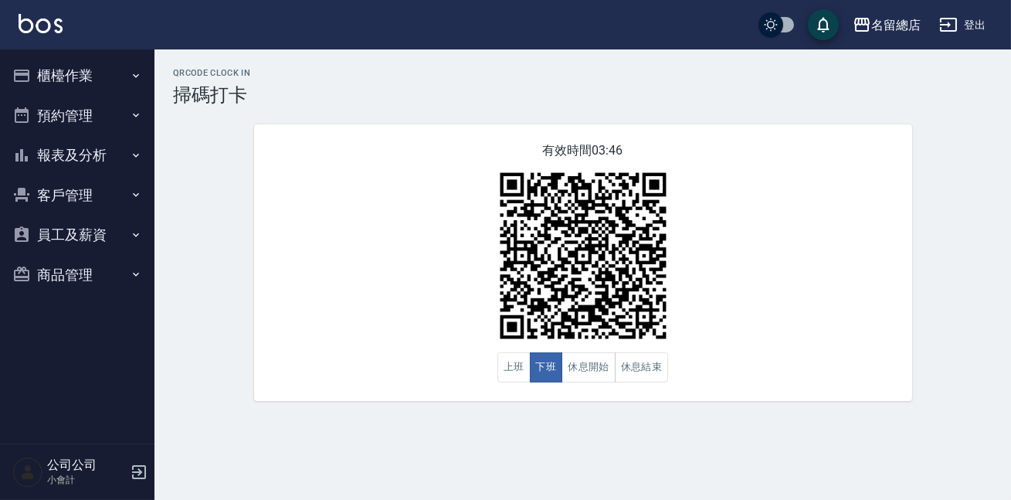
click at [342, 154] on div "有效時間 03:46 上班 下班 休息開始 休息結束" at bounding box center [583, 262] width 658 height 277
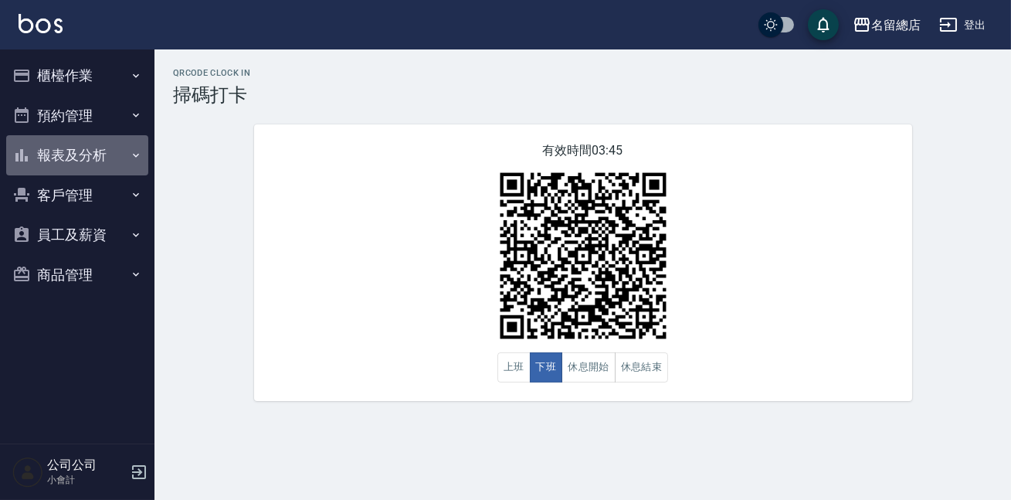
click at [73, 166] on button "報表及分析" at bounding box center [77, 155] width 142 height 40
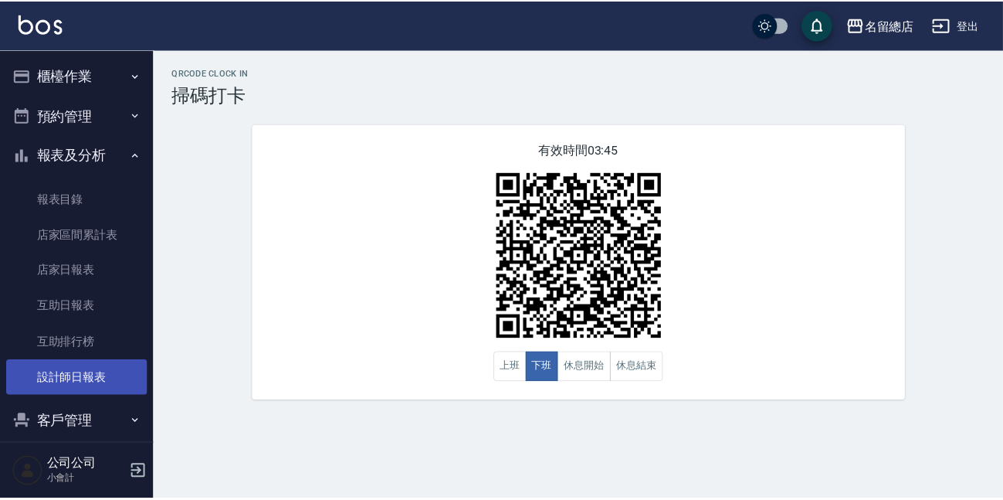
scroll to position [95, 0]
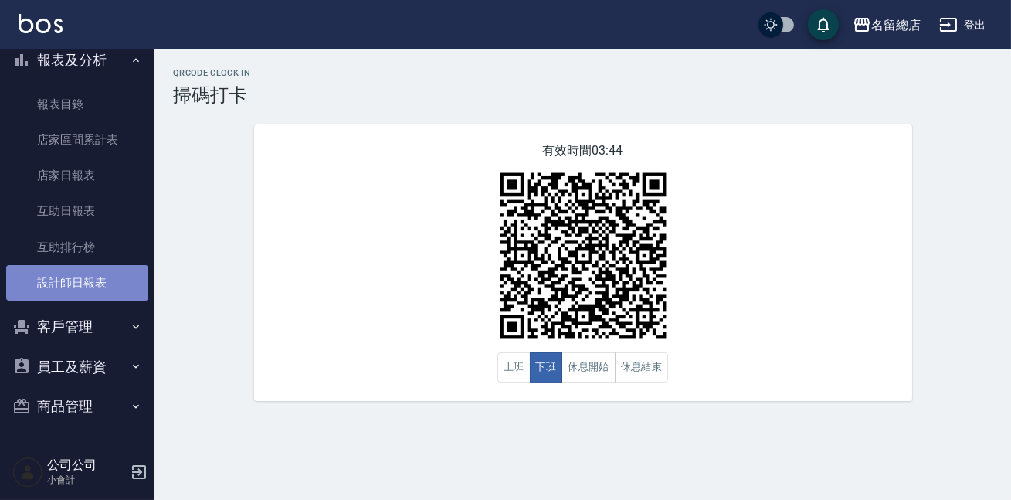
click at [91, 289] on link "設計師日報表" at bounding box center [77, 283] width 142 height 36
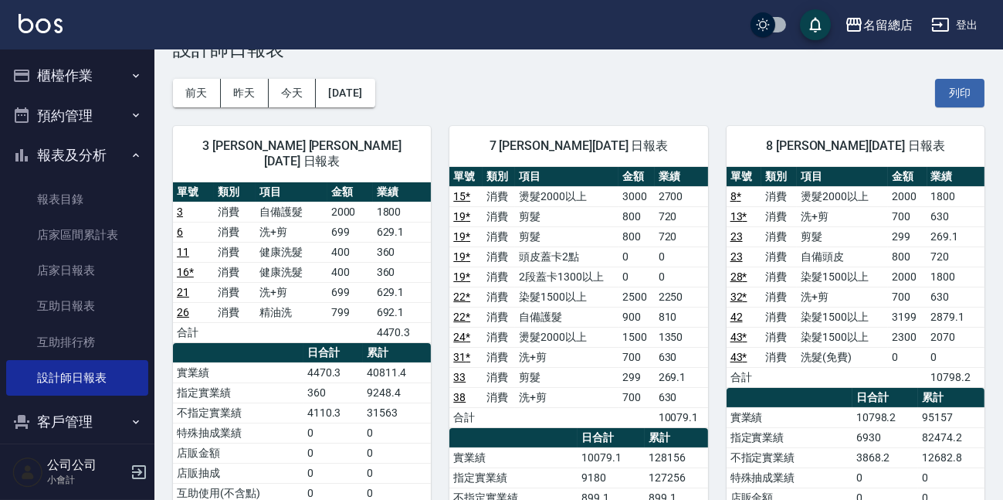
click at [92, 91] on button "櫃檯作業" at bounding box center [77, 76] width 142 height 40
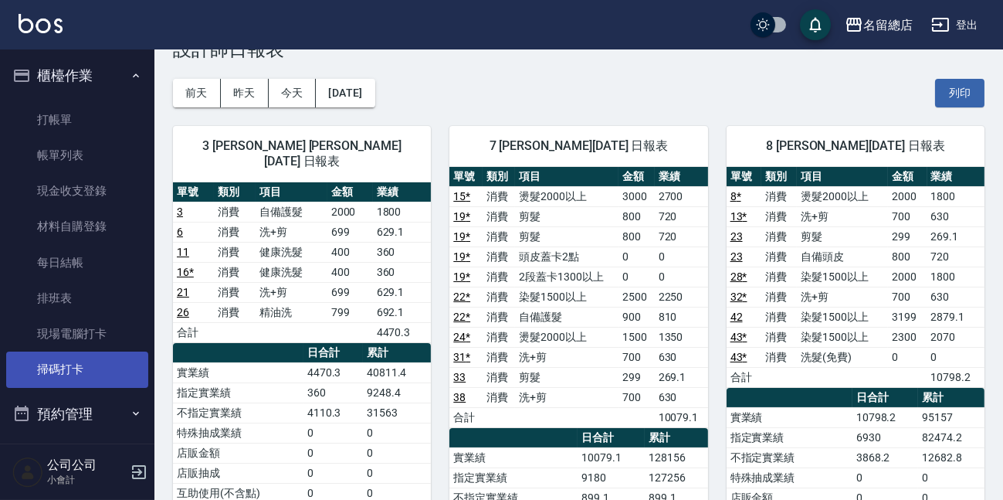
click at [46, 374] on link "掃碼打卡" at bounding box center [77, 369] width 142 height 36
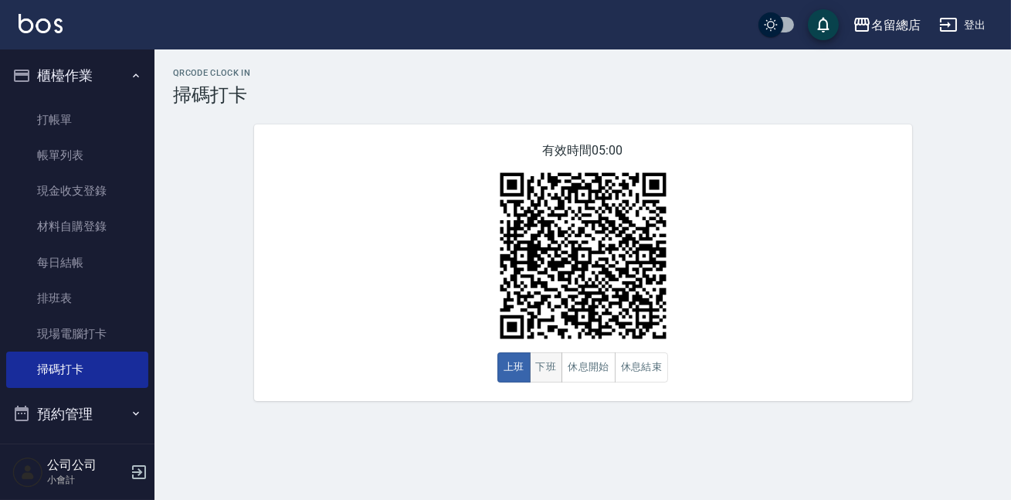
click at [538, 355] on button "下班" at bounding box center [546, 367] width 33 height 30
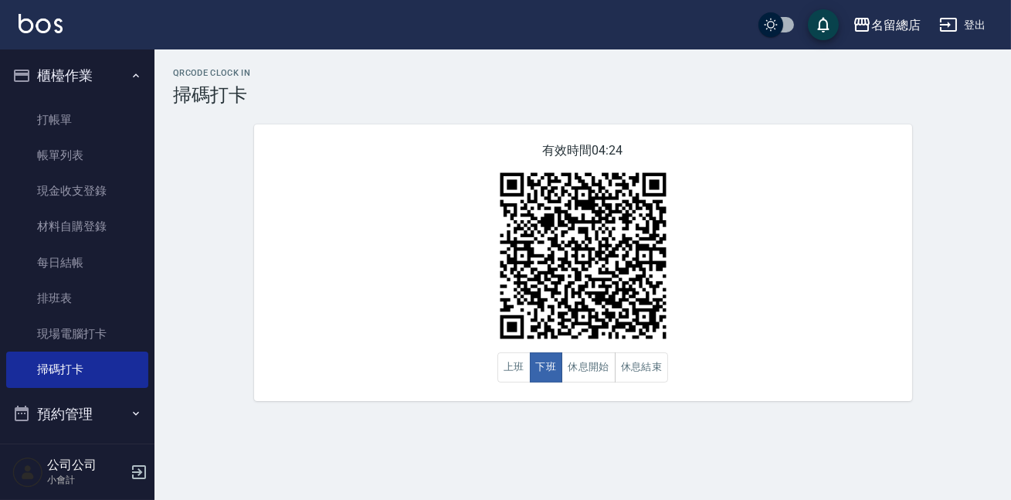
click at [495, 243] on img at bounding box center [583, 255] width 193 height 193
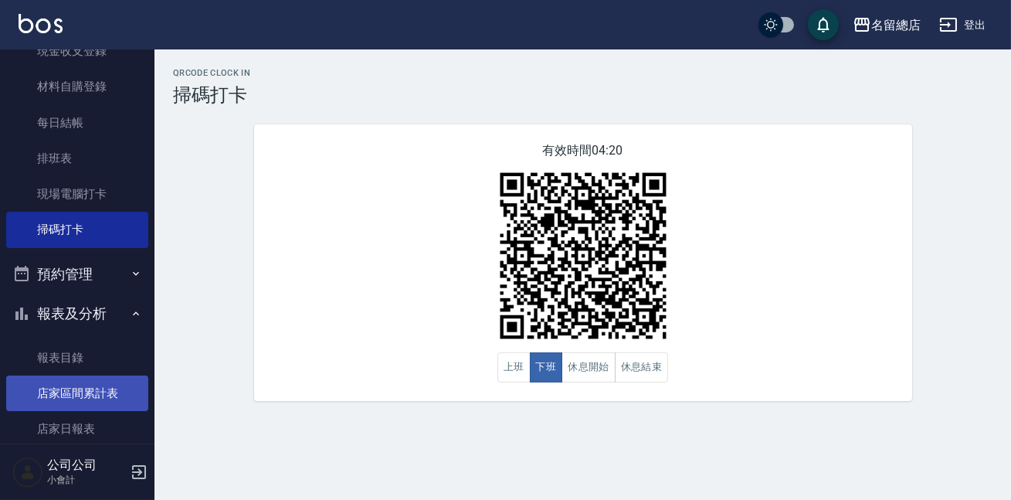
scroll to position [280, 0]
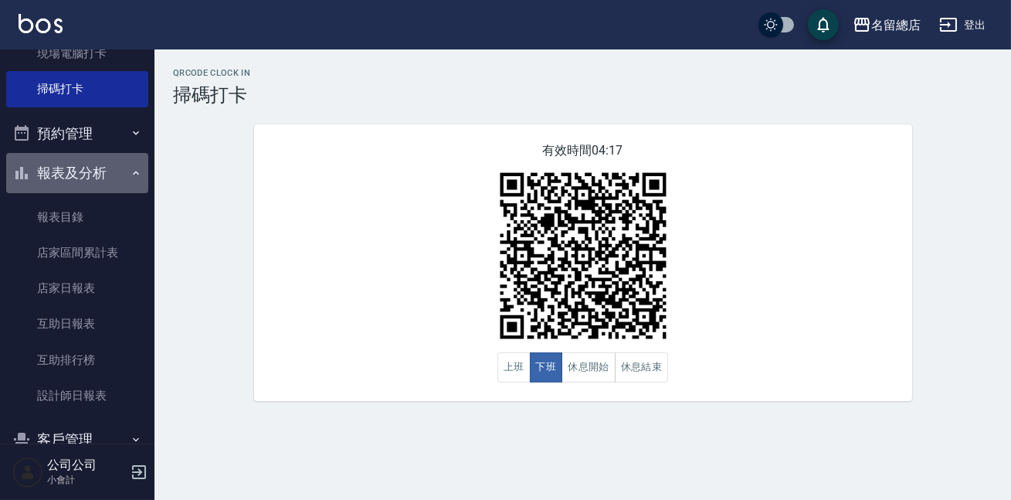
click at [104, 180] on button "報表及分析" at bounding box center [77, 173] width 142 height 40
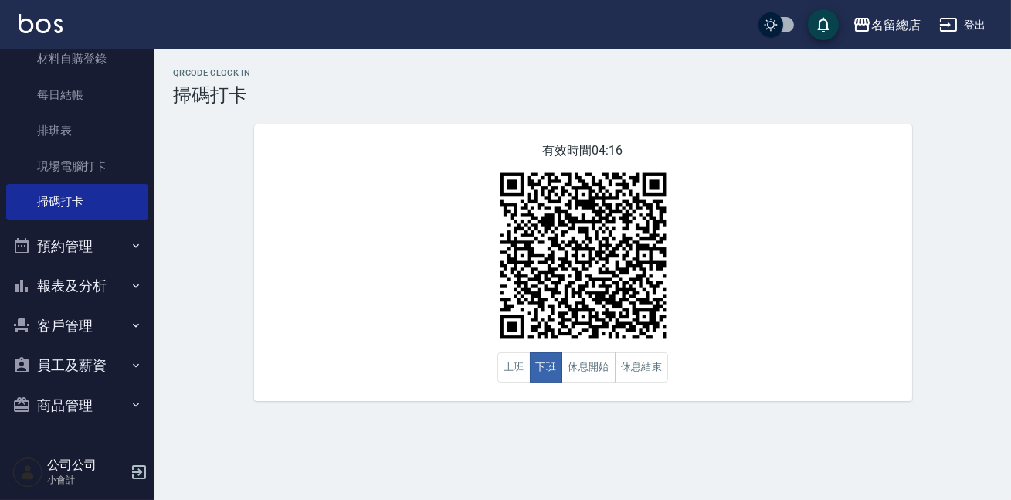
click at [90, 271] on button "報表及分析" at bounding box center [77, 286] width 142 height 40
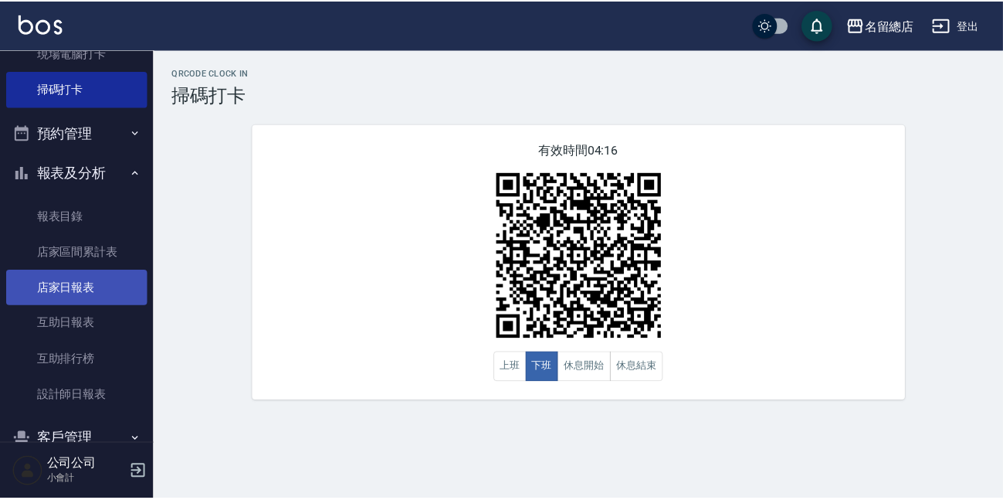
scroll to position [351, 0]
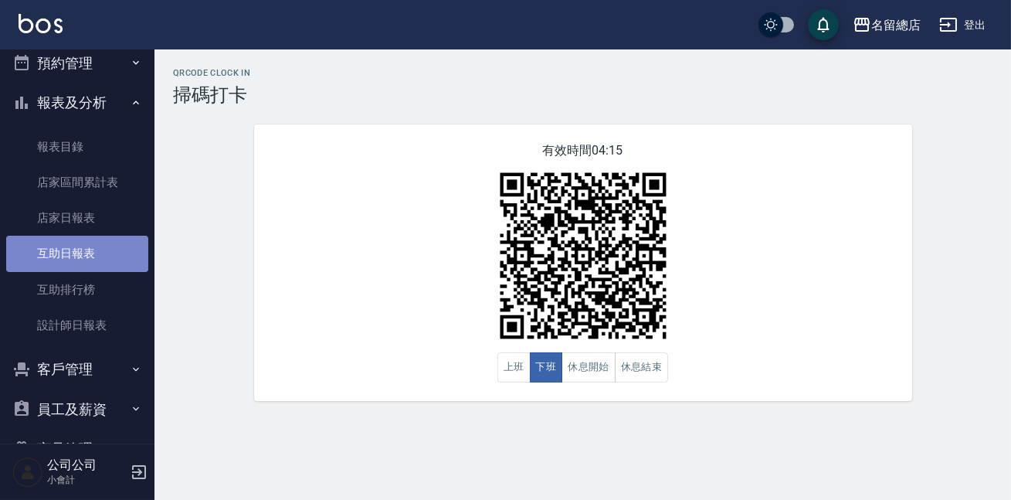
click at [117, 250] on link "互助日報表" at bounding box center [77, 254] width 142 height 36
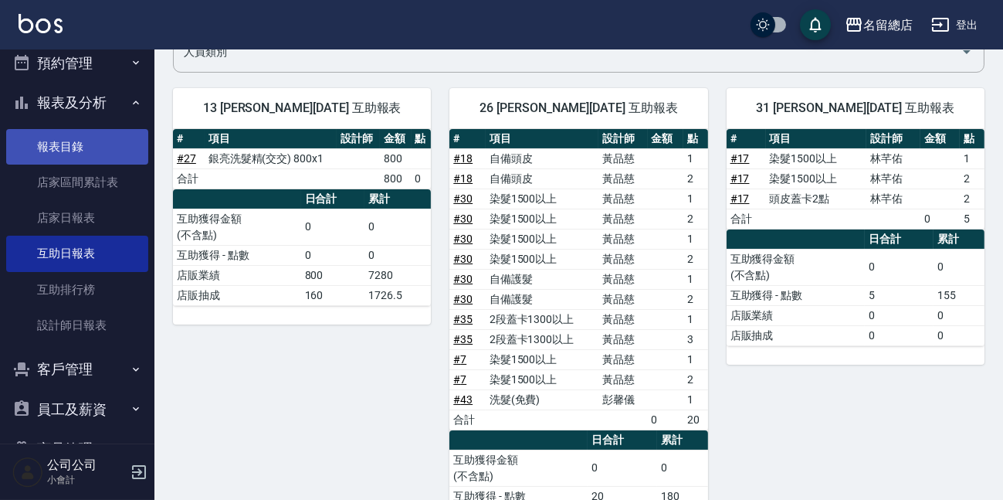
scroll to position [280, 0]
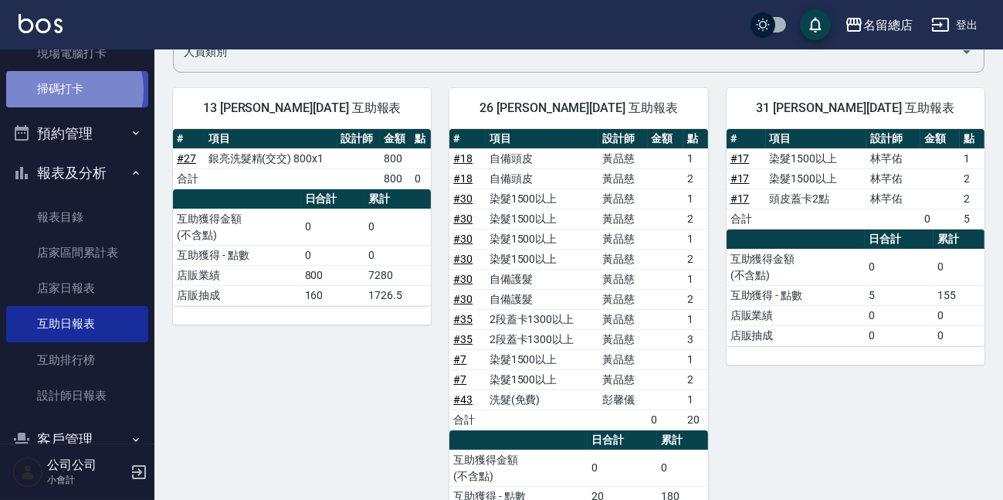
click at [61, 90] on link "掃碼打卡" at bounding box center [77, 89] width 142 height 36
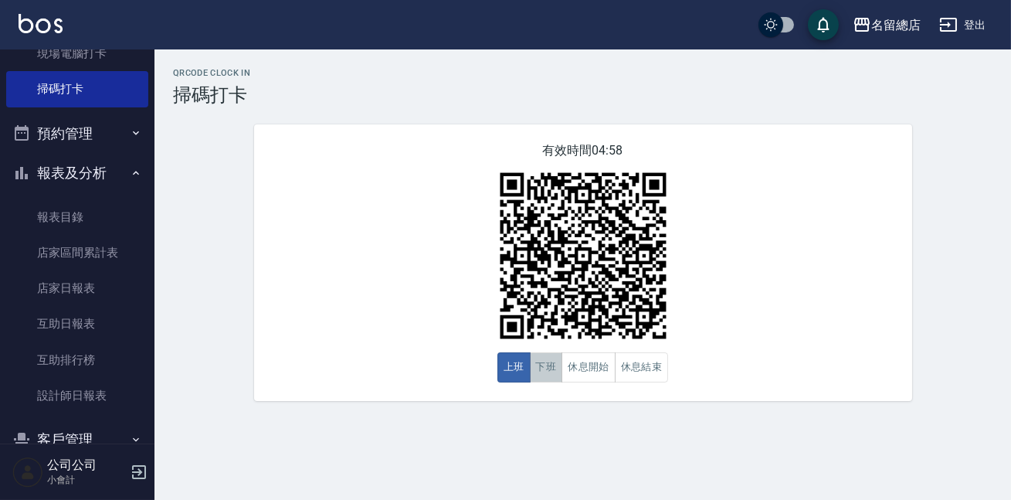
click at [551, 369] on button "下班" at bounding box center [546, 367] width 33 height 30
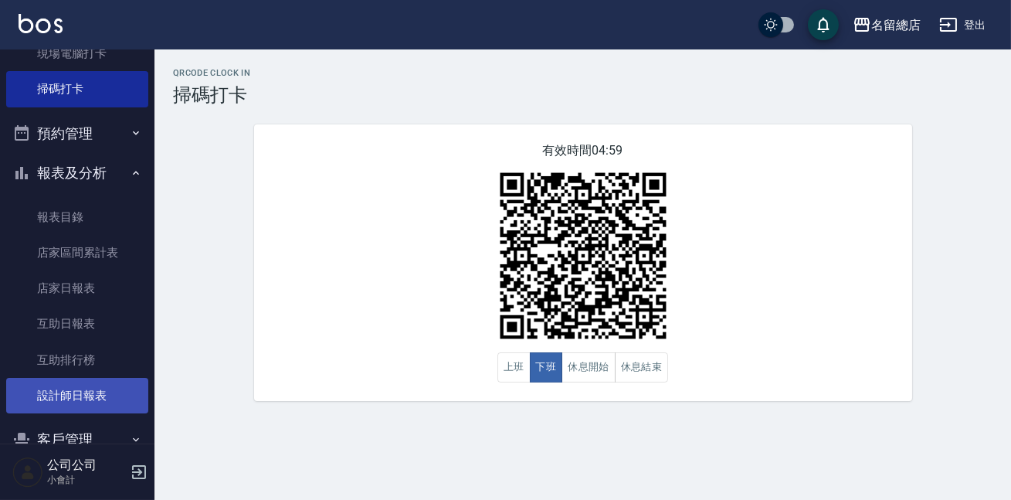
click at [37, 402] on link "設計師日報表" at bounding box center [77, 396] width 142 height 36
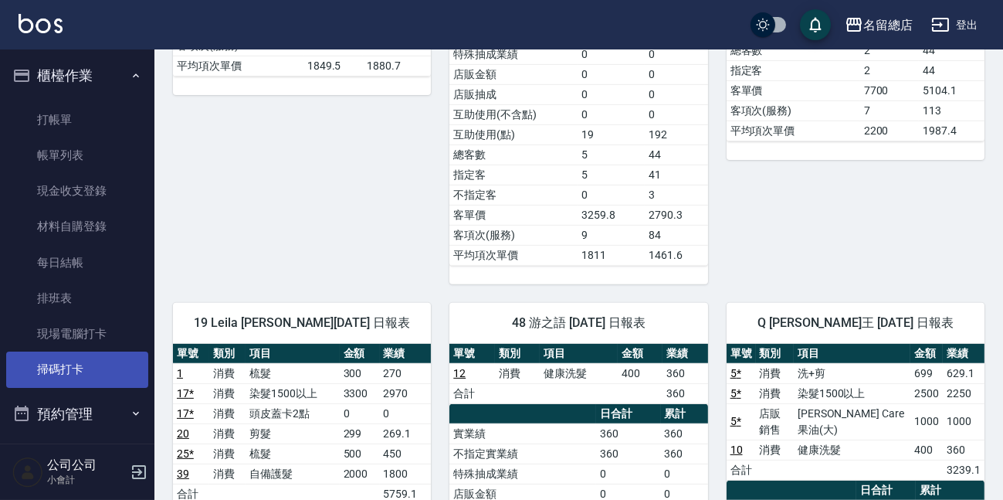
click at [114, 376] on link "掃碼打卡" at bounding box center [77, 369] width 142 height 36
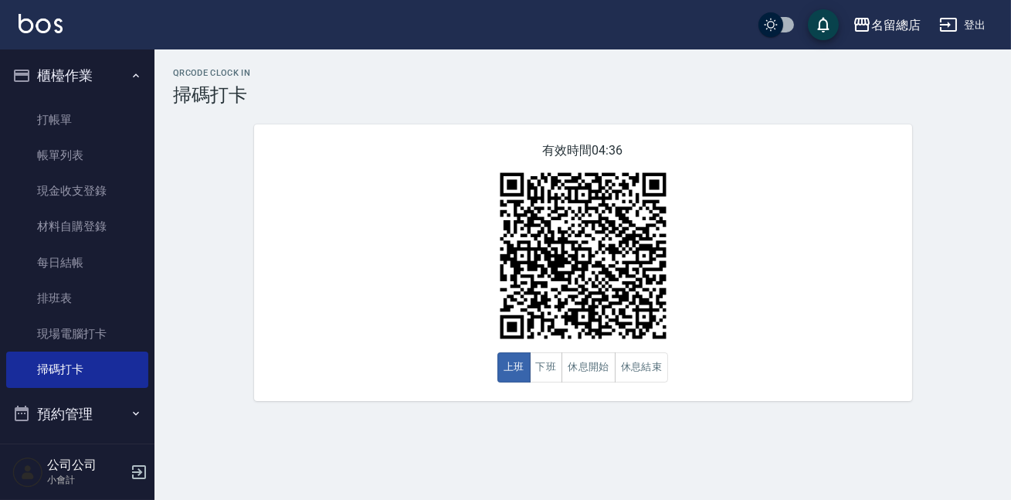
drag, startPoint x: 1, startPoint y: 328, endPoint x: 232, endPoint y: 6, distance: 395.7
click at [38, 307] on nav "櫃檯作業 打帳單 帳單列表 現金收支登錄 材料自購登錄 每日結帳 排班表 現場電腦打卡 掃碼打卡 預約管理 預約管理 單日預約紀錄 單週預約紀錄 報表及分析 …" at bounding box center [77, 246] width 154 height 394
click at [409, 286] on div "QRcode Clock In 掃碼打卡 有效時間 04:36 上班 下班 休息開始 休息結束" at bounding box center [582, 234] width 857 height 333
click at [861, 385] on div "有效時間 04:33 上班 下班 休息開始 休息結束" at bounding box center [583, 262] width 658 height 277
click at [544, 370] on button "下班" at bounding box center [546, 367] width 33 height 30
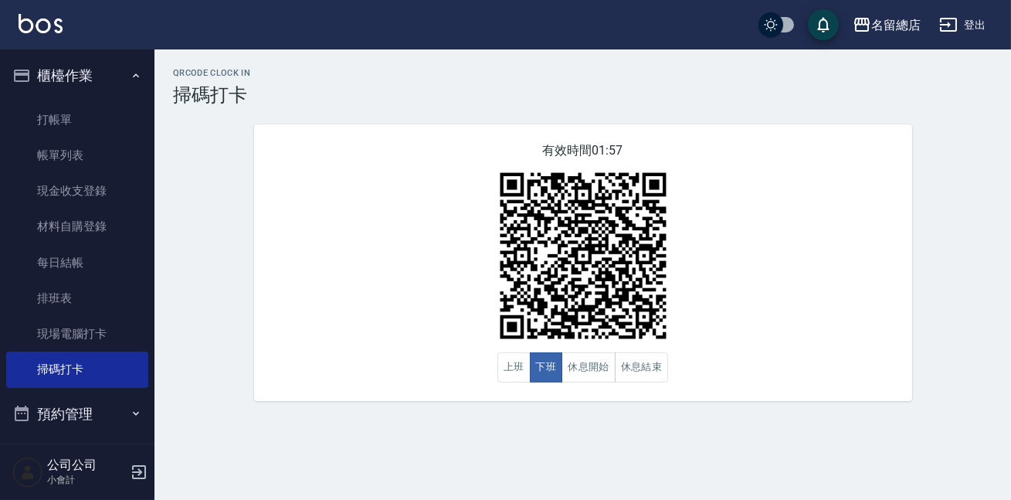
drag, startPoint x: 1009, startPoint y: 402, endPoint x: 471, endPoint y: 395, distance: 537.7
click at [1007, 403] on div "QRcode Clock In 掃碼打卡 有效時間 01:57 上班 下班 休息開始 休息結束" at bounding box center [582, 234] width 857 height 370
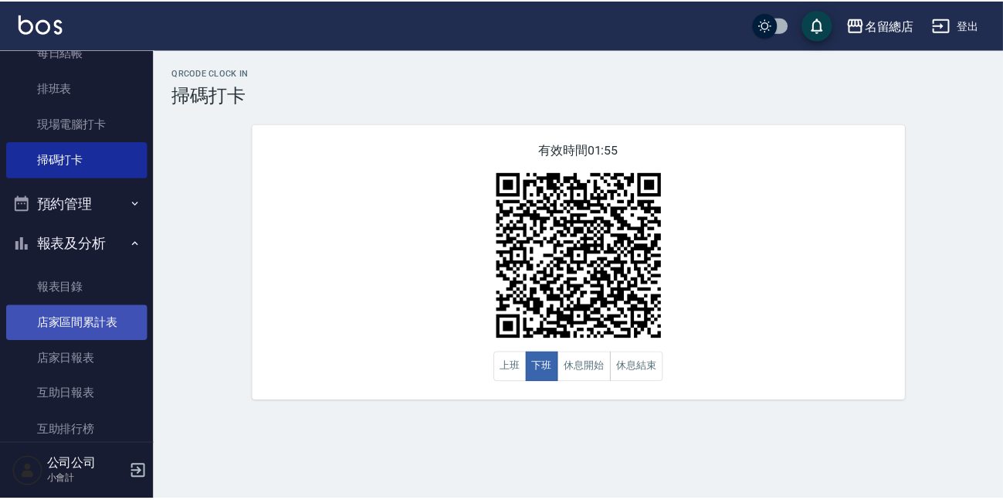
scroll to position [394, 0]
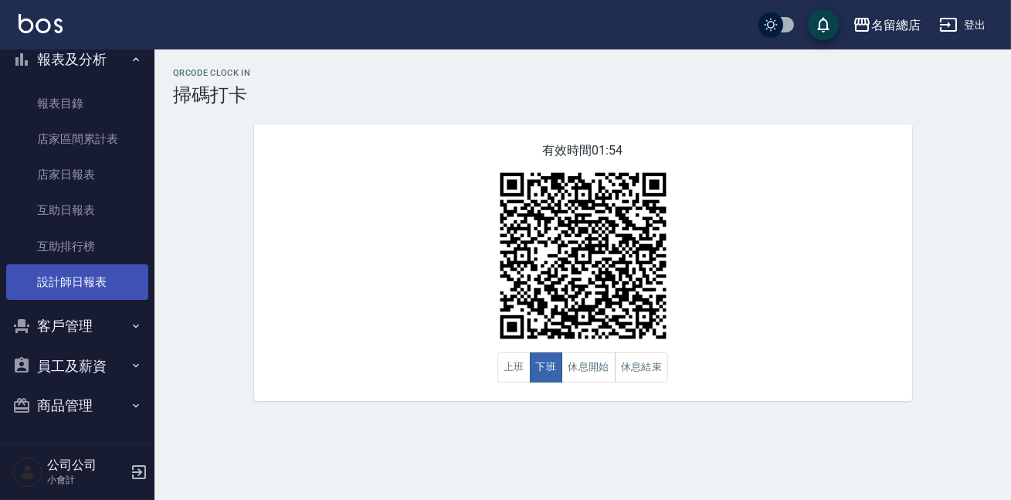
click at [93, 268] on link "設計師日報表" at bounding box center [77, 282] width 142 height 36
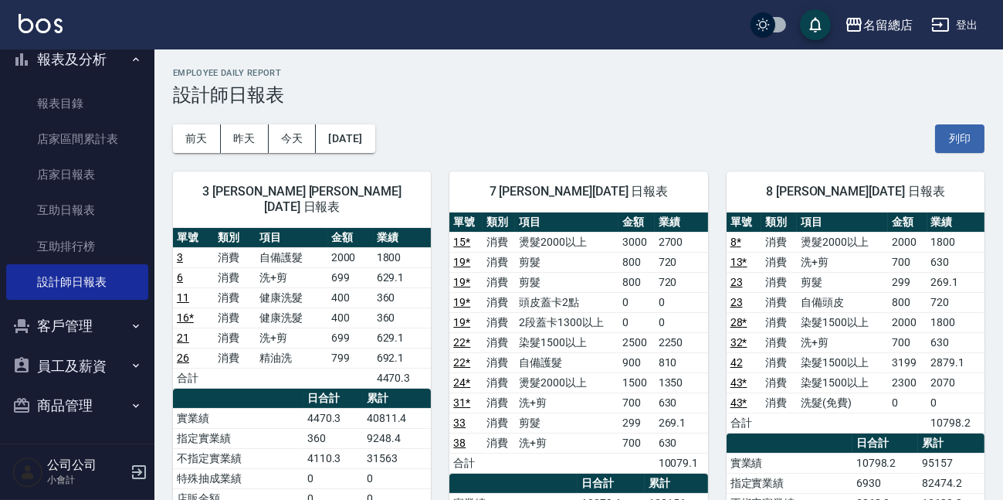
scroll to position [140, 0]
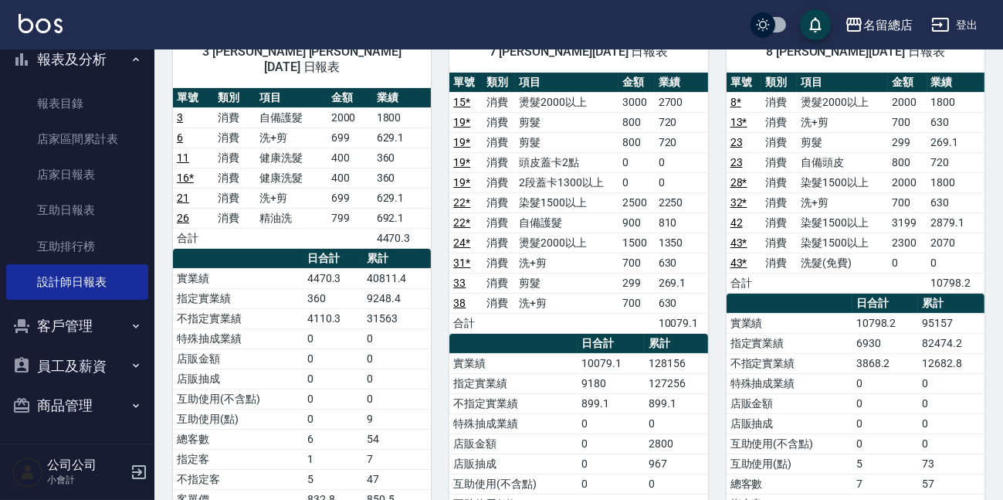
click at [681, 317] on td "10079.1" at bounding box center [681, 323] width 53 height 20
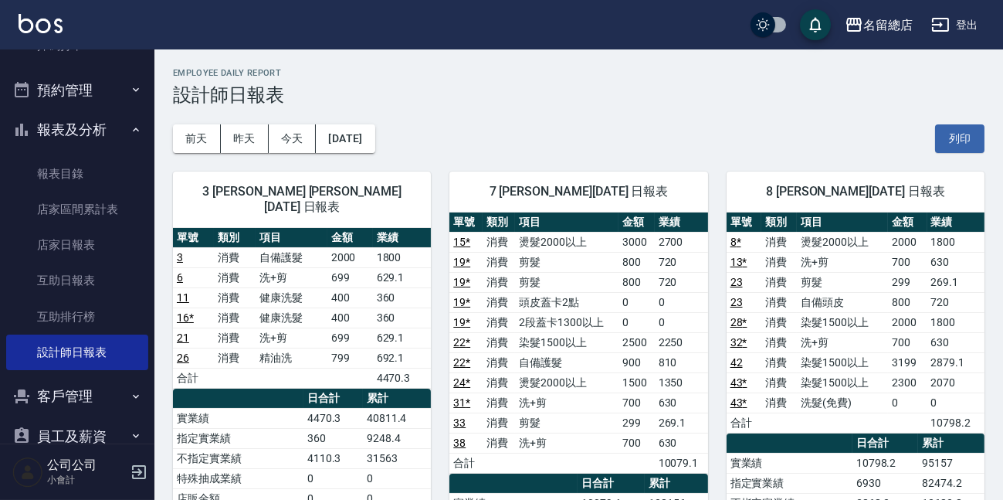
scroll to position [253, 0]
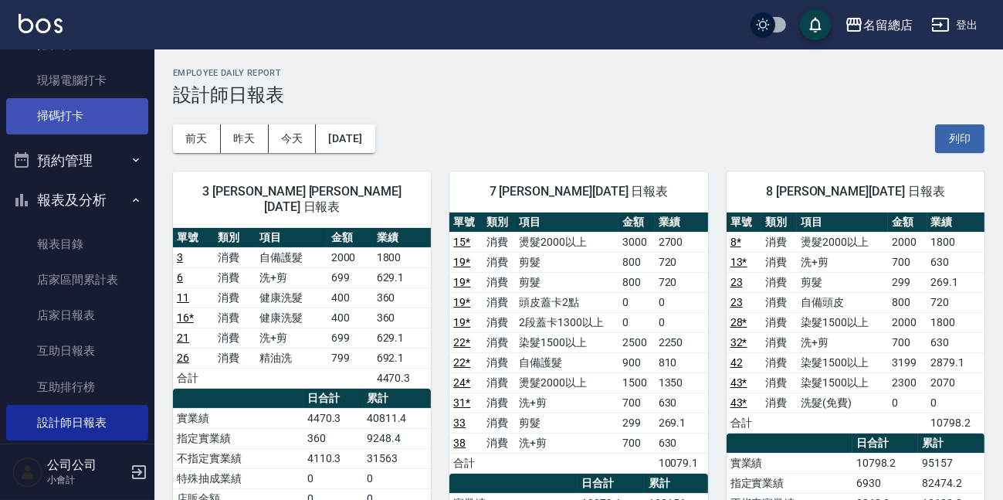
click at [90, 113] on link "掃碼打卡" at bounding box center [77, 116] width 142 height 36
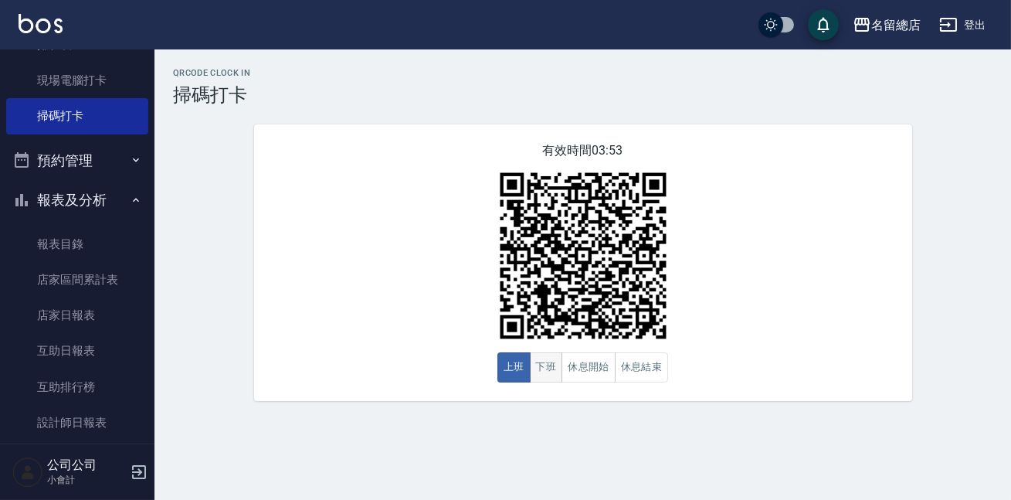
click at [553, 382] on button "下班" at bounding box center [546, 367] width 33 height 30
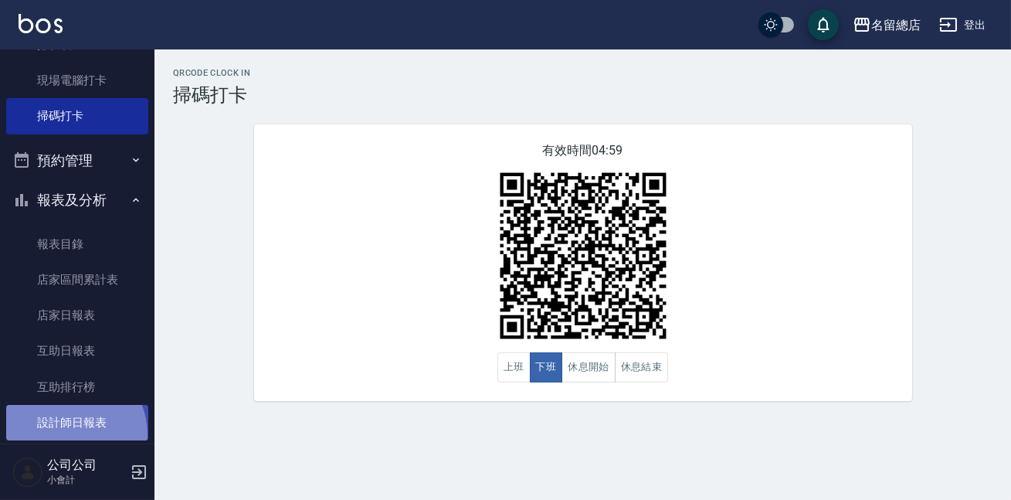
click at [64, 435] on link "設計師日報表" at bounding box center [77, 423] width 142 height 36
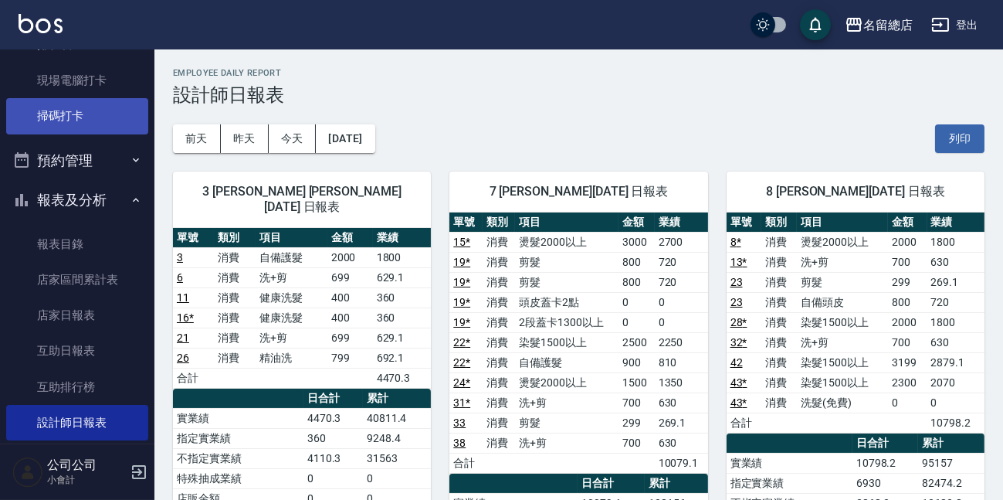
click at [45, 109] on link "掃碼打卡" at bounding box center [77, 116] width 142 height 36
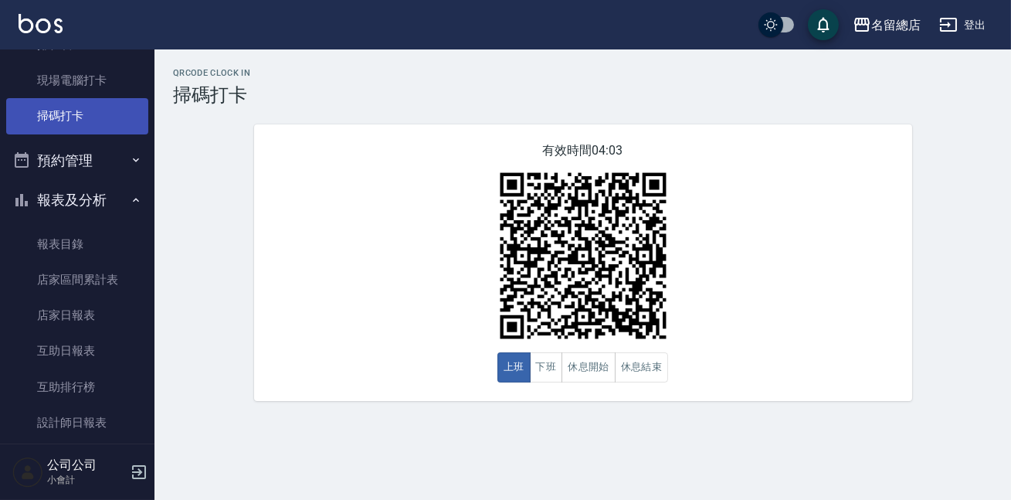
scroll to position [183, 0]
